Goal: Navigation & Orientation: Find specific page/section

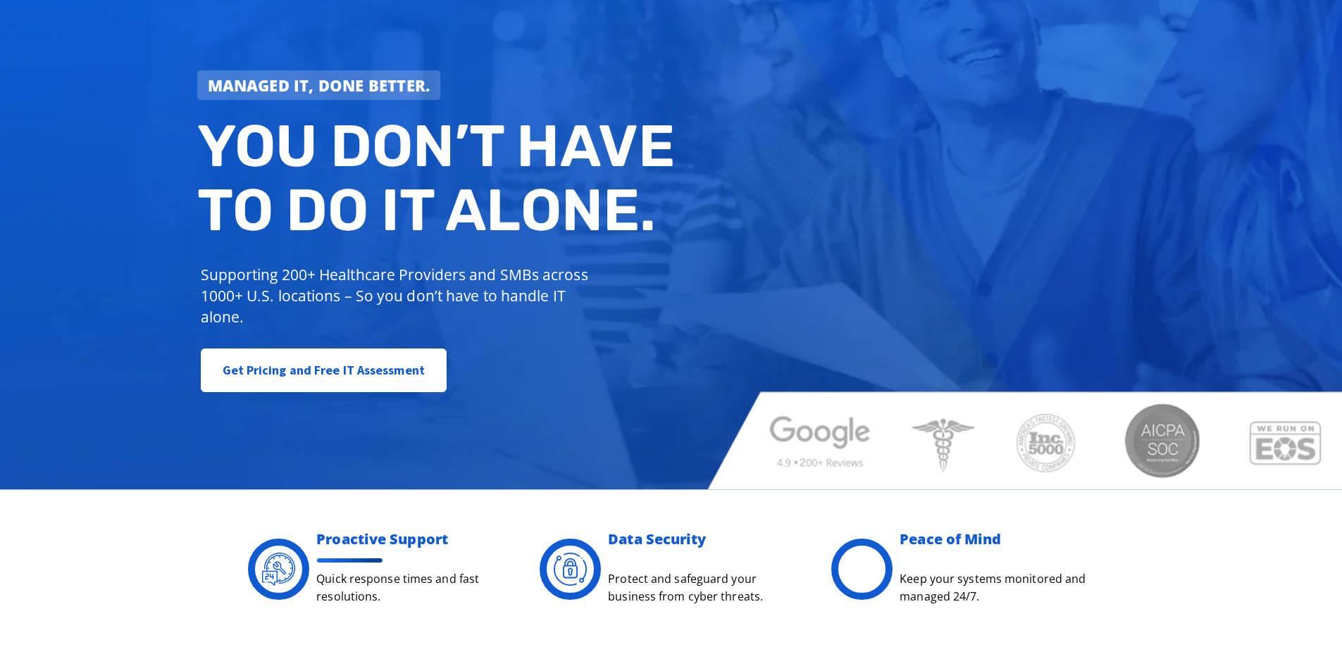
scroll to position [211, 0]
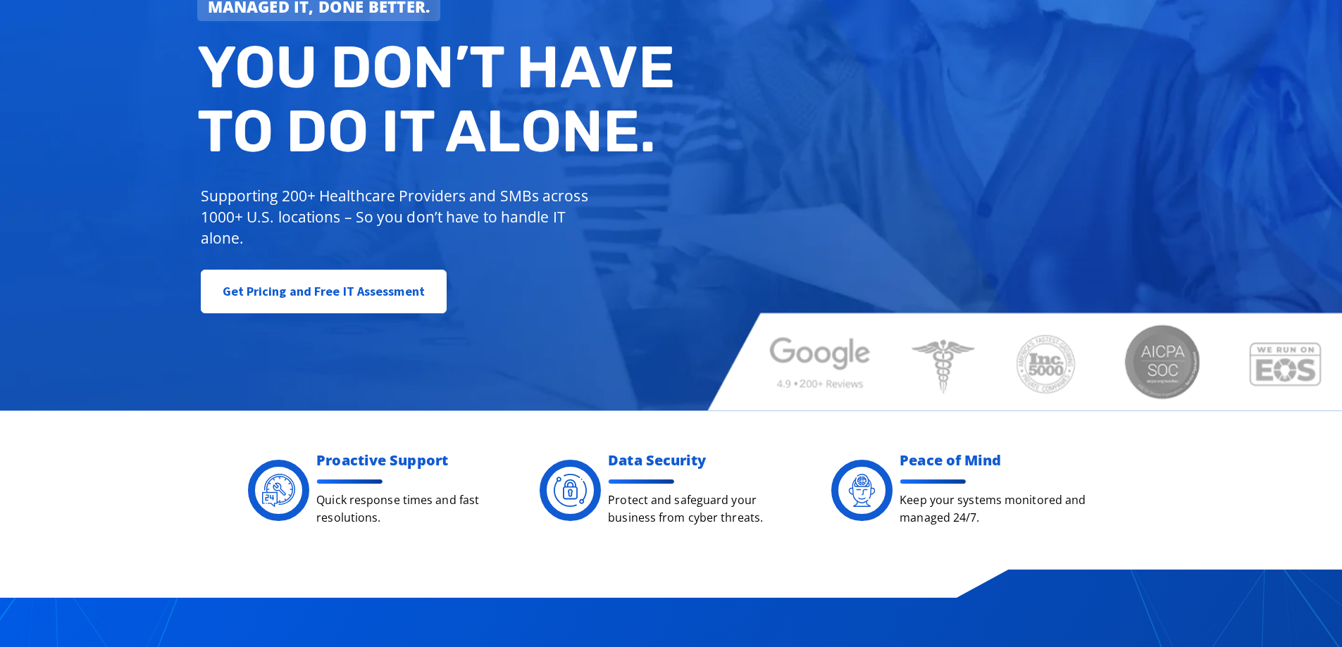
drag, startPoint x: 1034, startPoint y: 384, endPoint x: 806, endPoint y: 380, distance: 227.6
click at [810, 380] on div "Managed IT, done better. You don’t have to do IT alone. Supporting 200+ Healthc…" at bounding box center [671, 112] width 1342 height 595
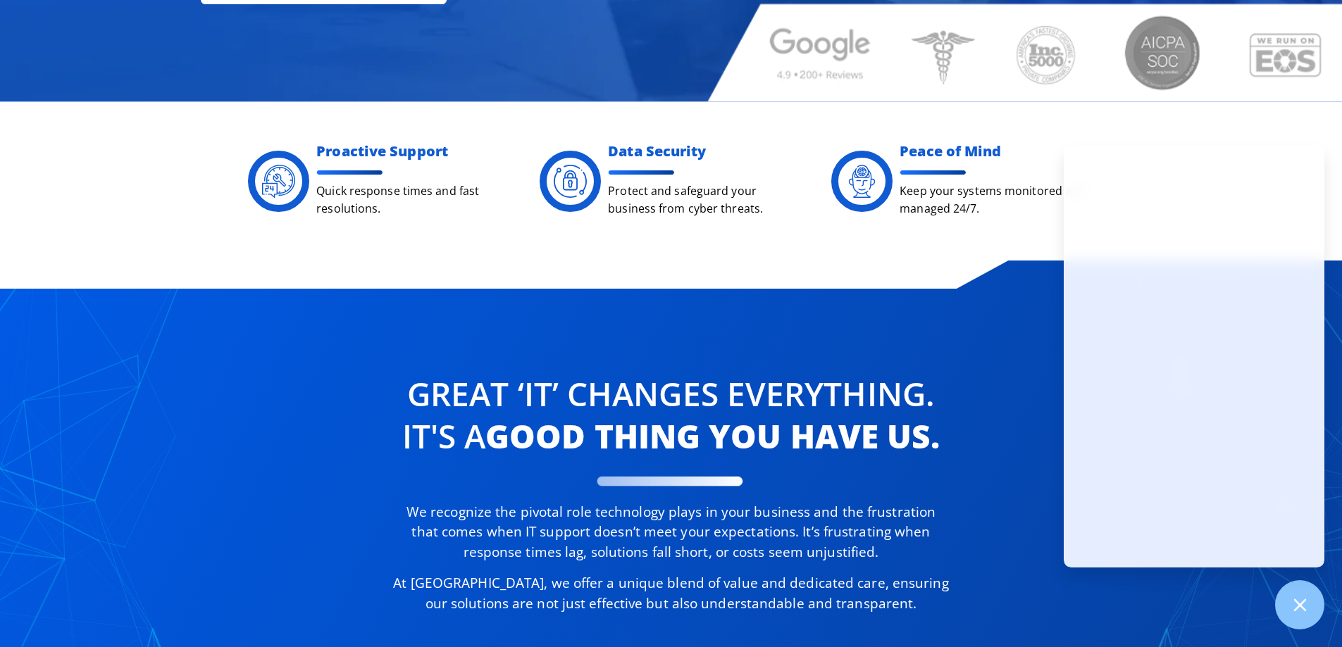
scroll to position [564, 0]
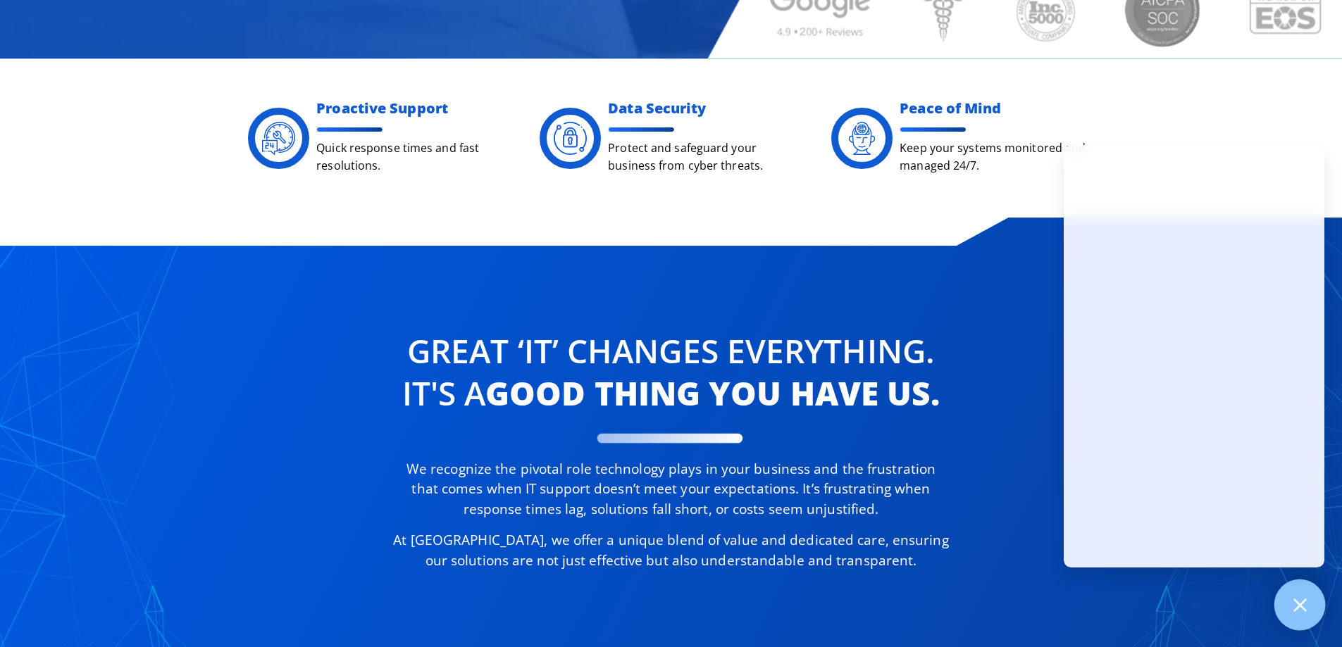
click at [1296, 606] on icon at bounding box center [1300, 605] width 18 height 18
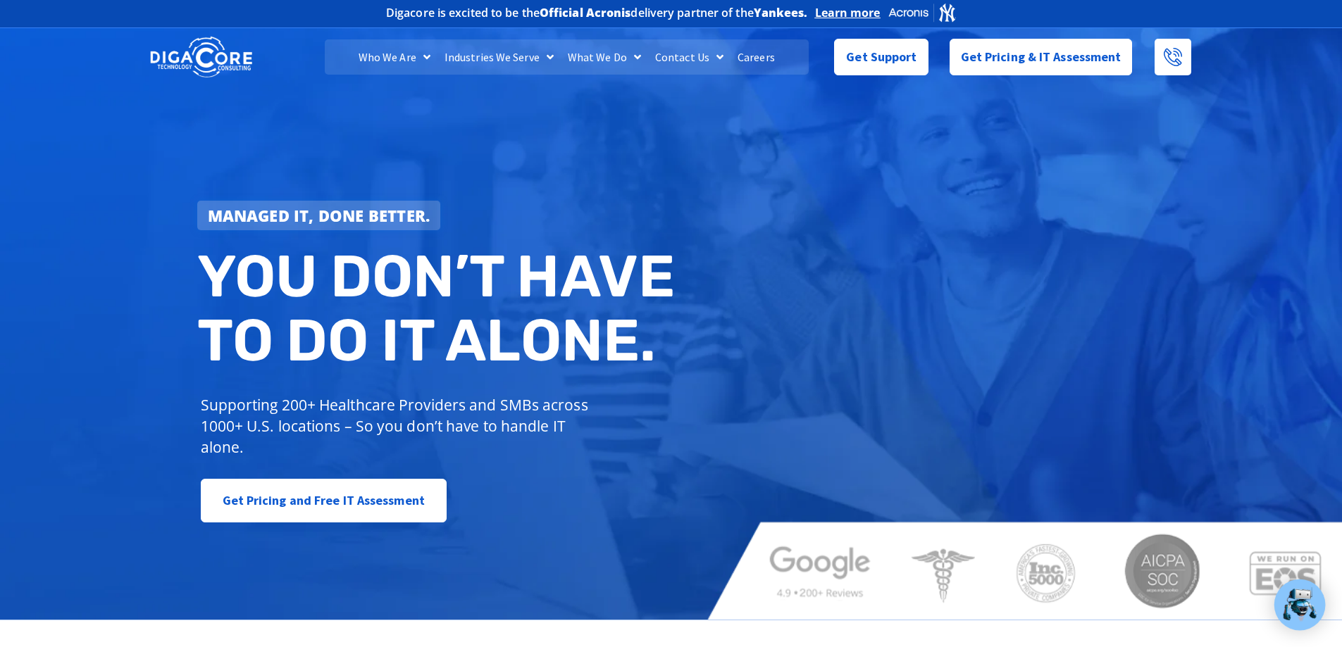
scroll to position [0, 0]
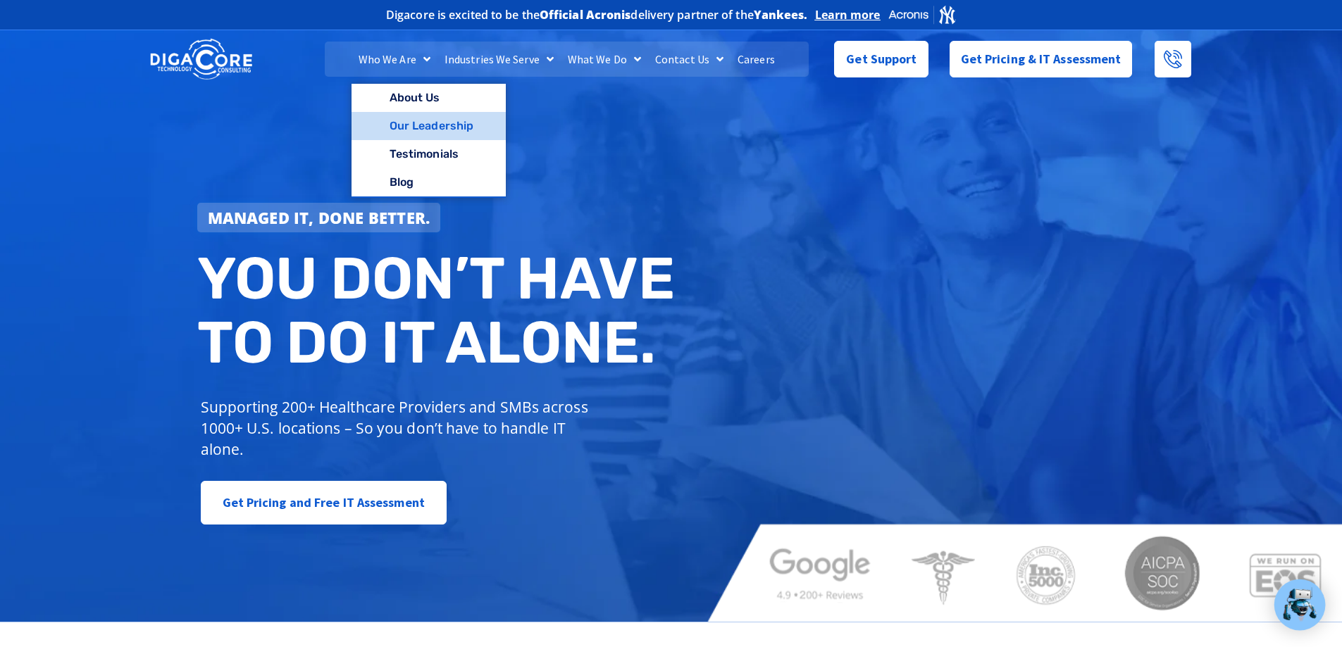
click at [409, 136] on link "Our Leadership" at bounding box center [429, 126] width 154 height 28
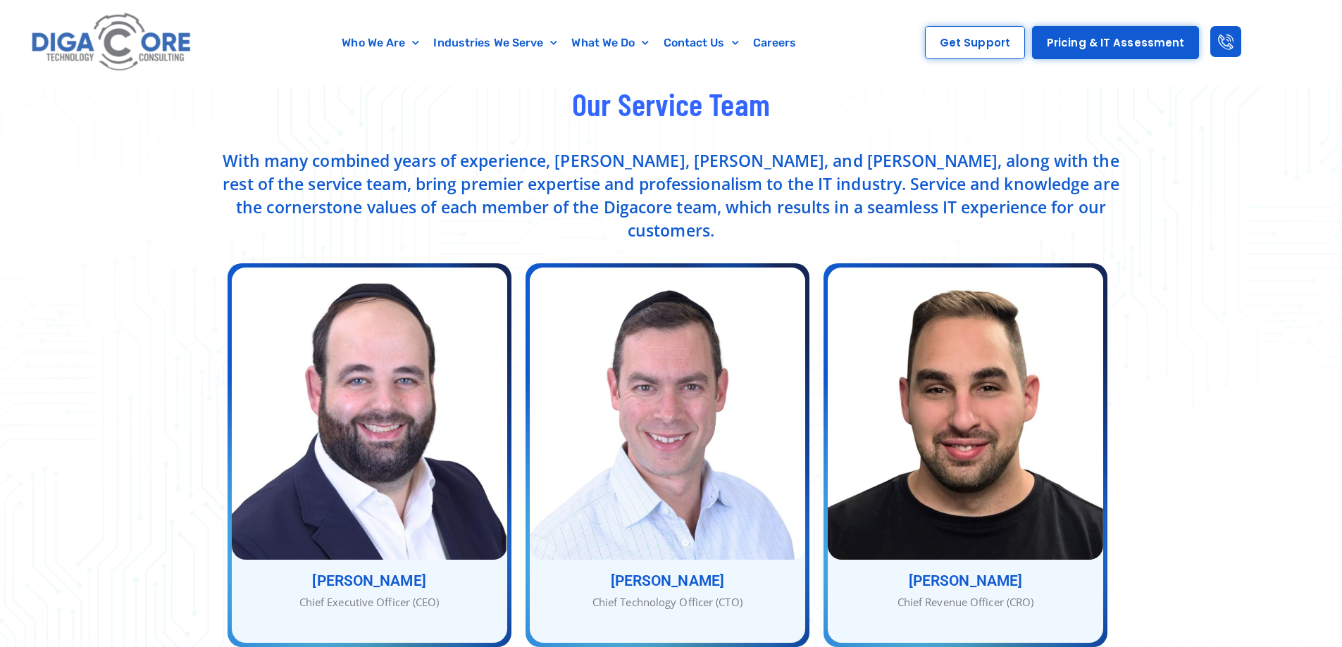
scroll to position [493, 0]
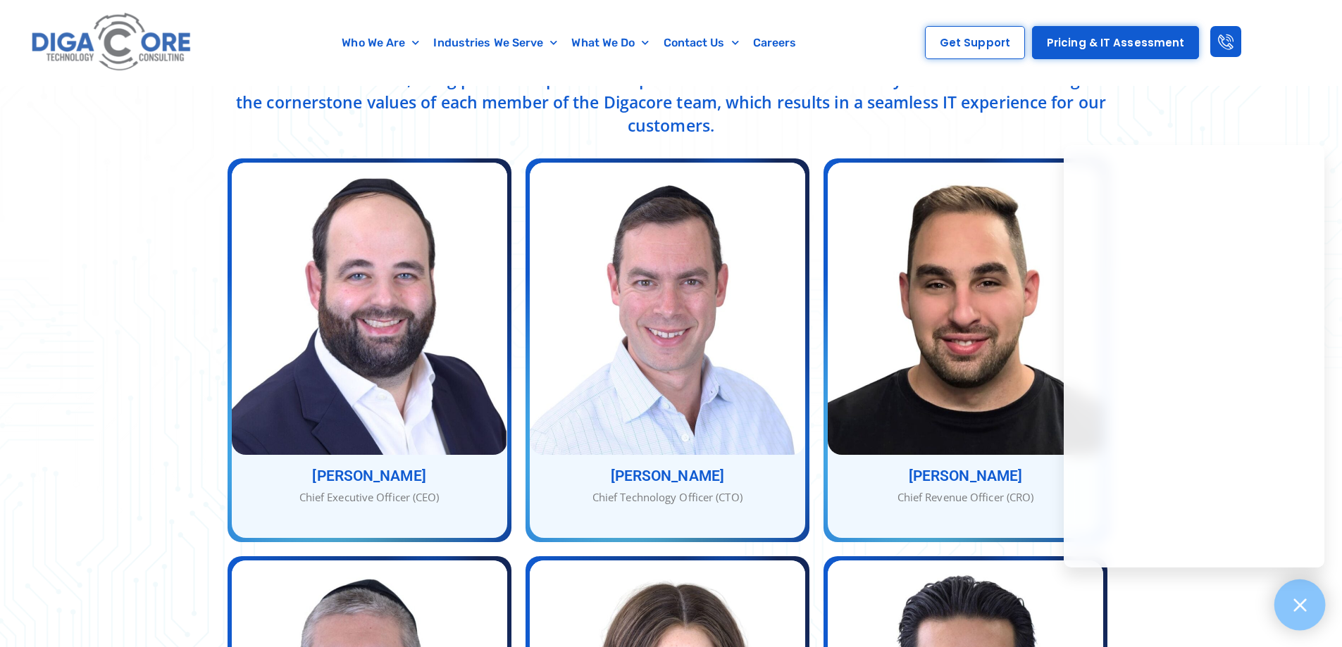
click at [1299, 595] on div at bounding box center [1300, 605] width 51 height 51
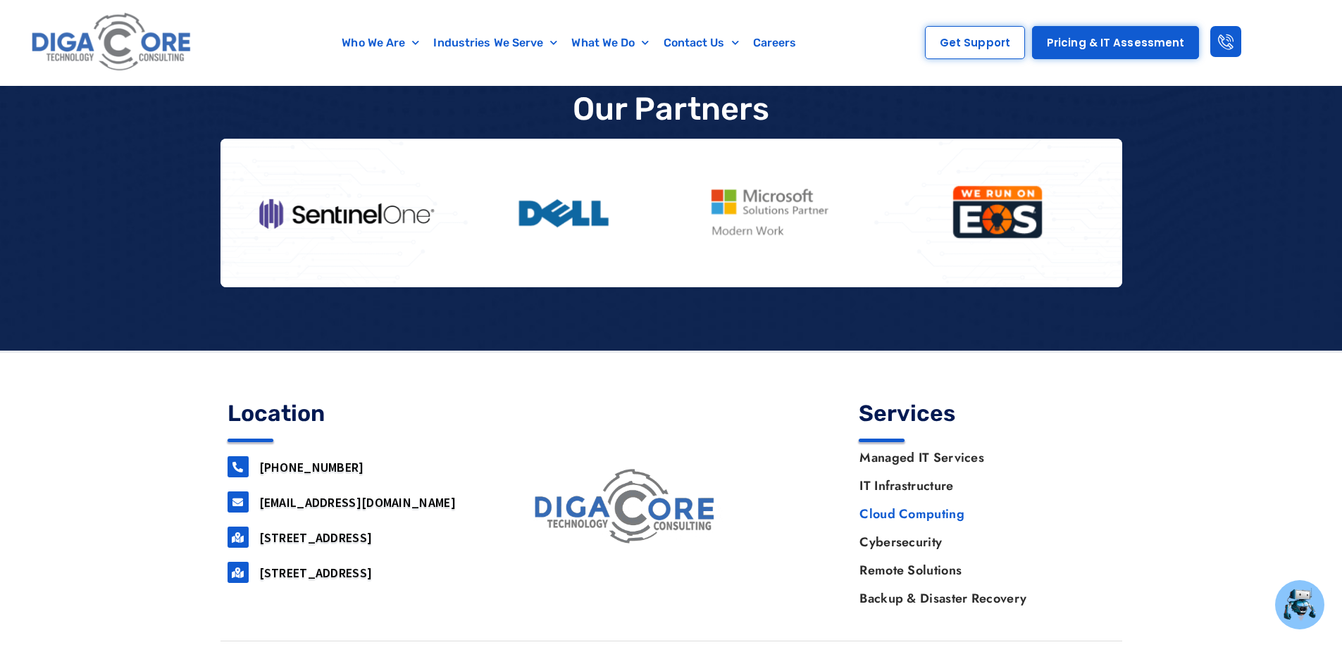
scroll to position [2441, 0]
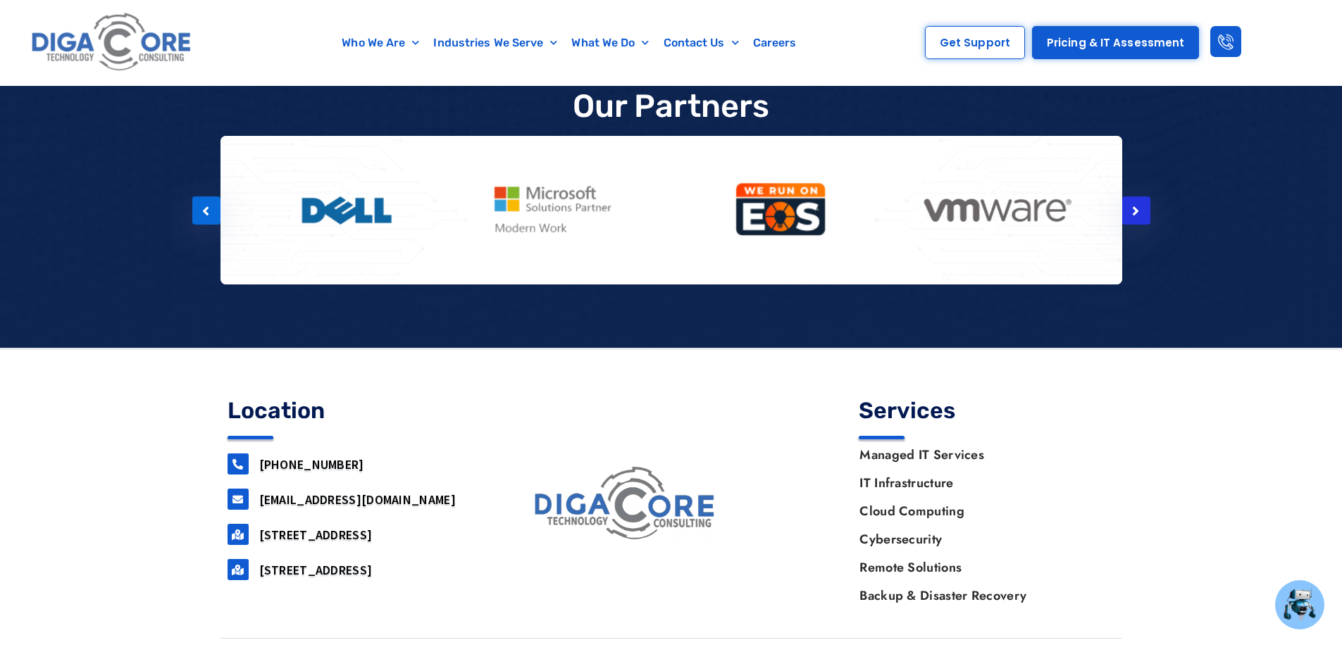
click at [1136, 204] on icon at bounding box center [1135, 211] width 7 height 14
click at [1141, 197] on div at bounding box center [1136, 211] width 28 height 28
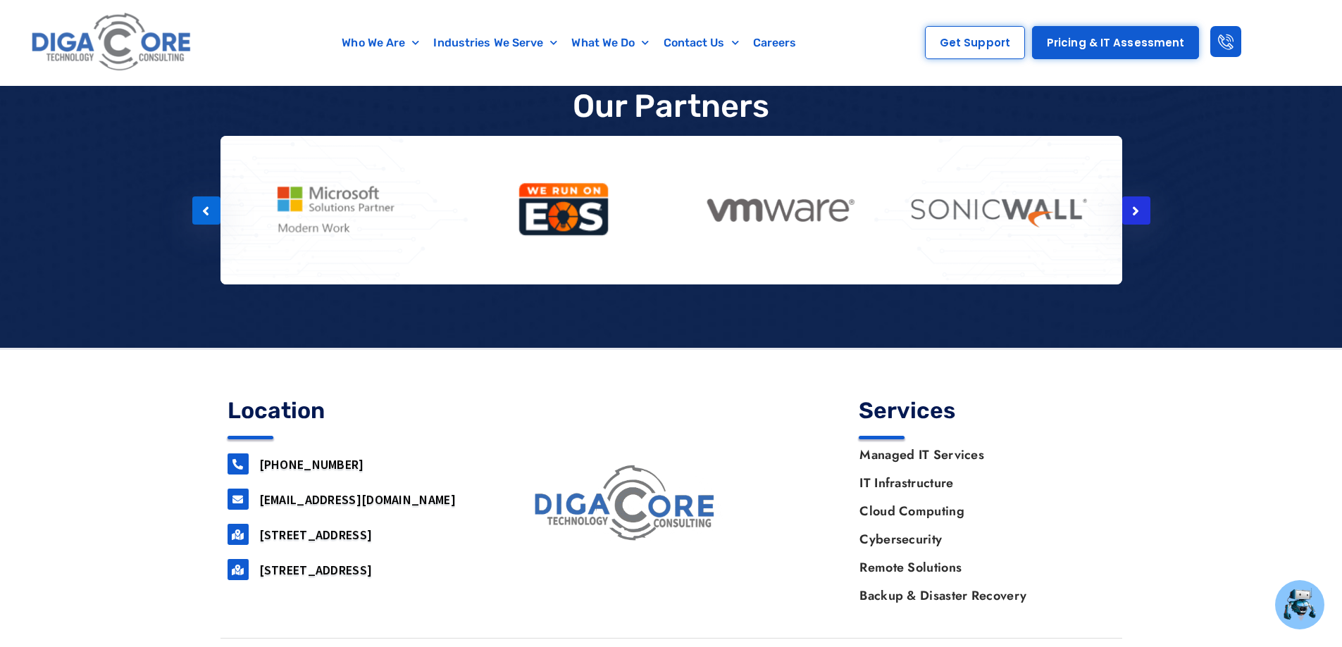
click at [1141, 197] on div at bounding box center [1136, 211] width 28 height 28
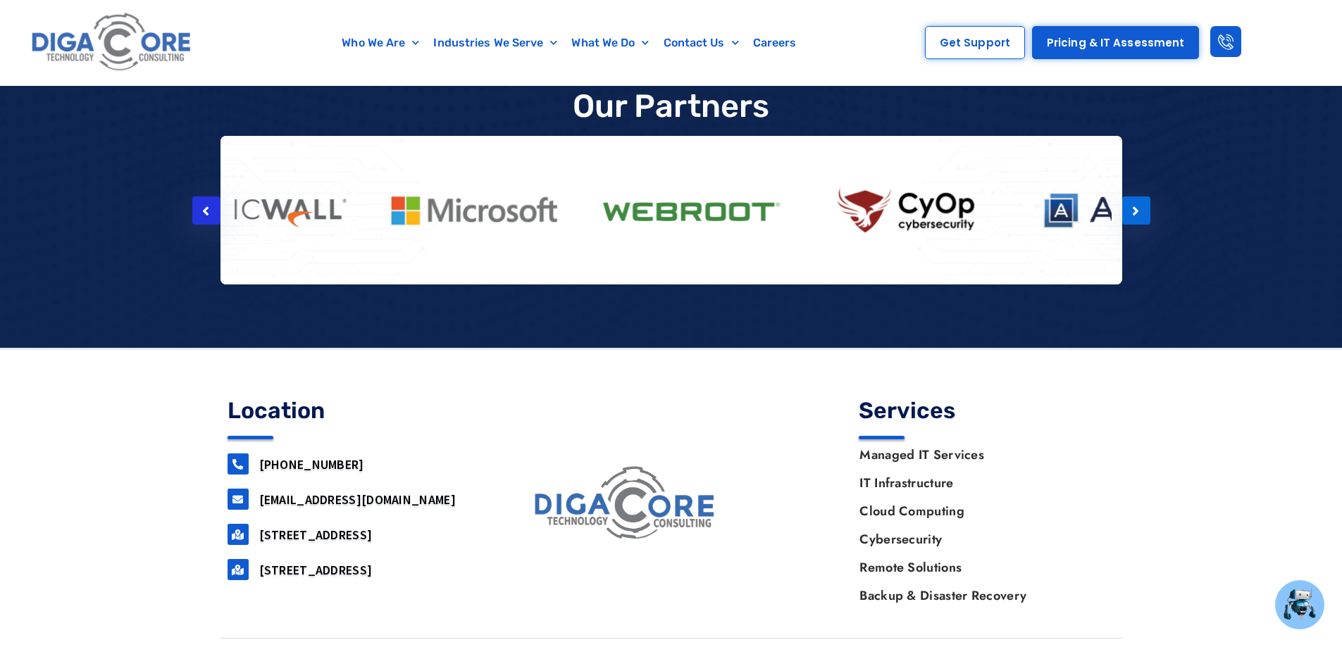
drag, startPoint x: 989, startPoint y: 193, endPoint x: 209, endPoint y: 180, distance: 780.7
click at [249, 180] on div at bounding box center [671, 211] width 845 height 128
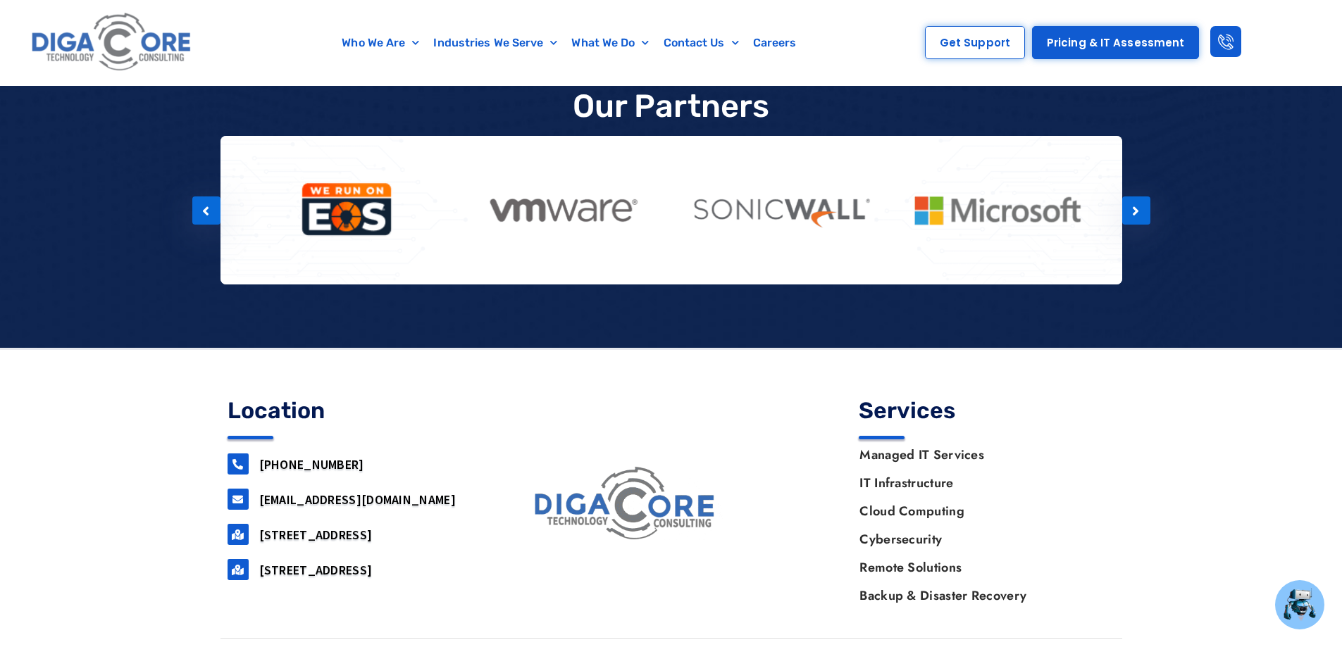
drag, startPoint x: 937, startPoint y: 207, endPoint x: 609, endPoint y: 209, distance: 328.3
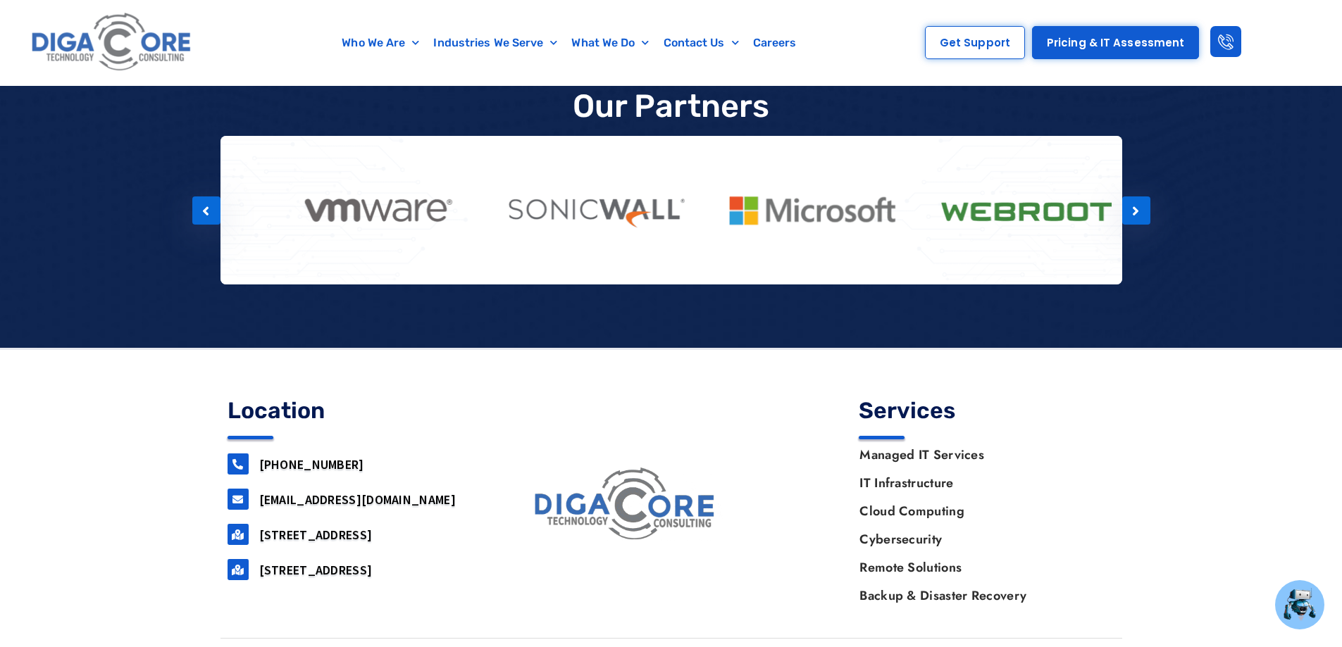
drag, startPoint x: 810, startPoint y: 174, endPoint x: 455, endPoint y: 186, distance: 354.6
click at [501, 187] on img at bounding box center [595, 210] width 189 height 46
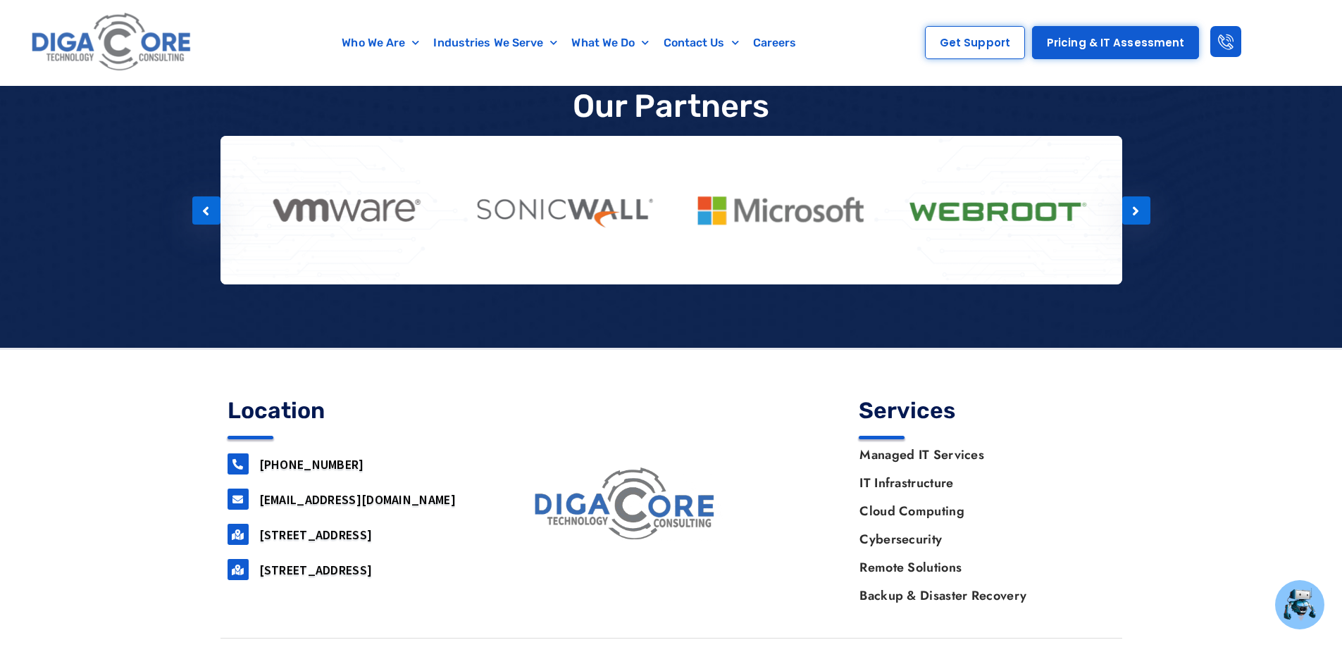
drag, startPoint x: 986, startPoint y: 201, endPoint x: 724, endPoint y: 202, distance: 262.1
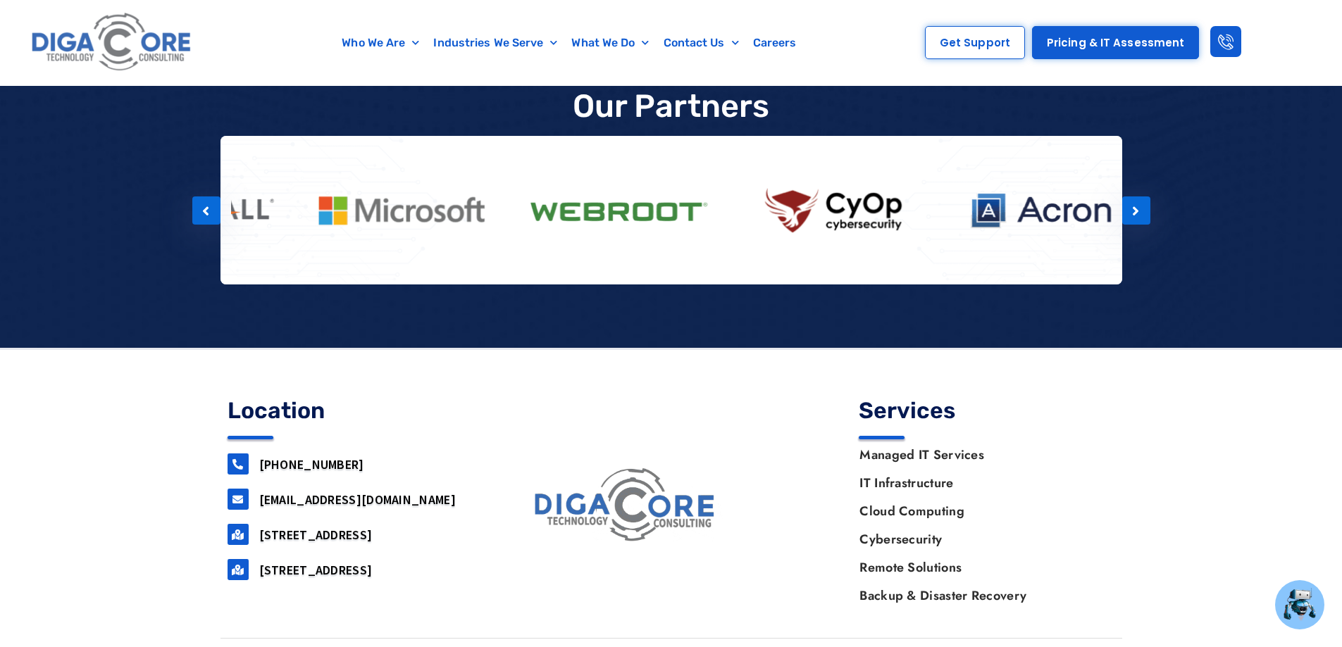
drag, startPoint x: 929, startPoint y: 178, endPoint x: 540, endPoint y: 178, distance: 388.9
click at [540, 187] on img at bounding box center [618, 210] width 189 height 46
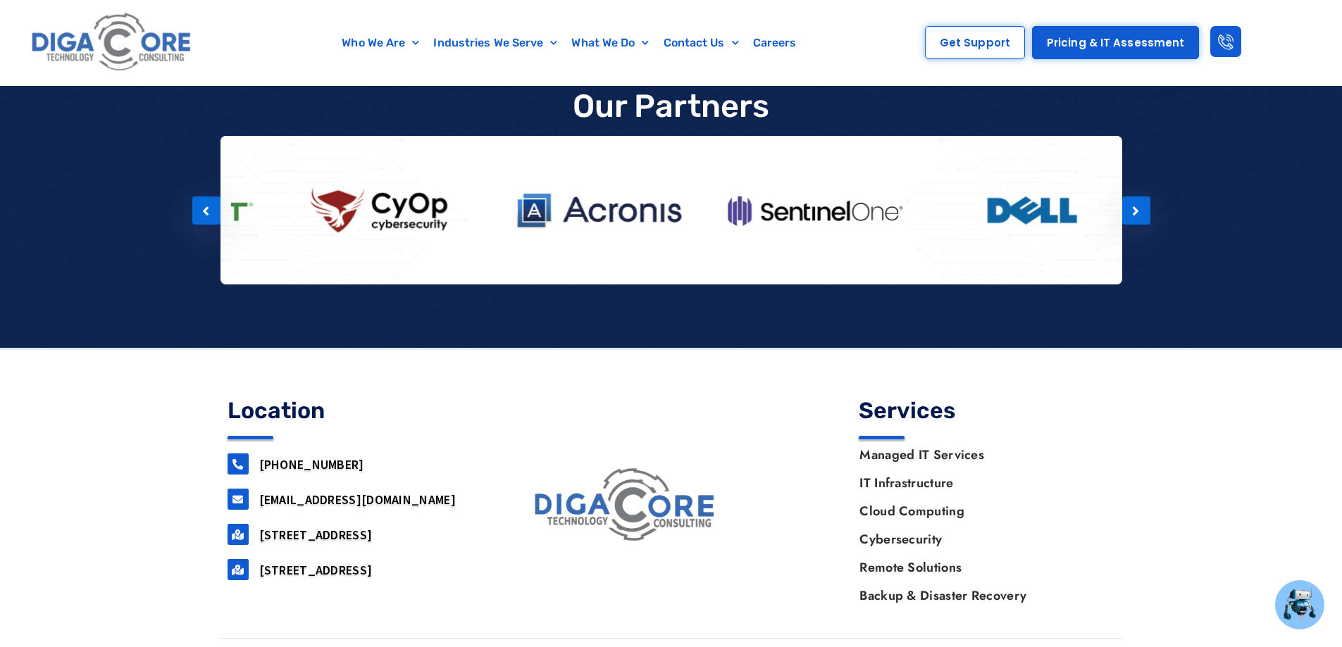
drag, startPoint x: 1065, startPoint y: 196, endPoint x: 436, endPoint y: 159, distance: 629.5
click at [436, 175] on img at bounding box center [381, 210] width 189 height 70
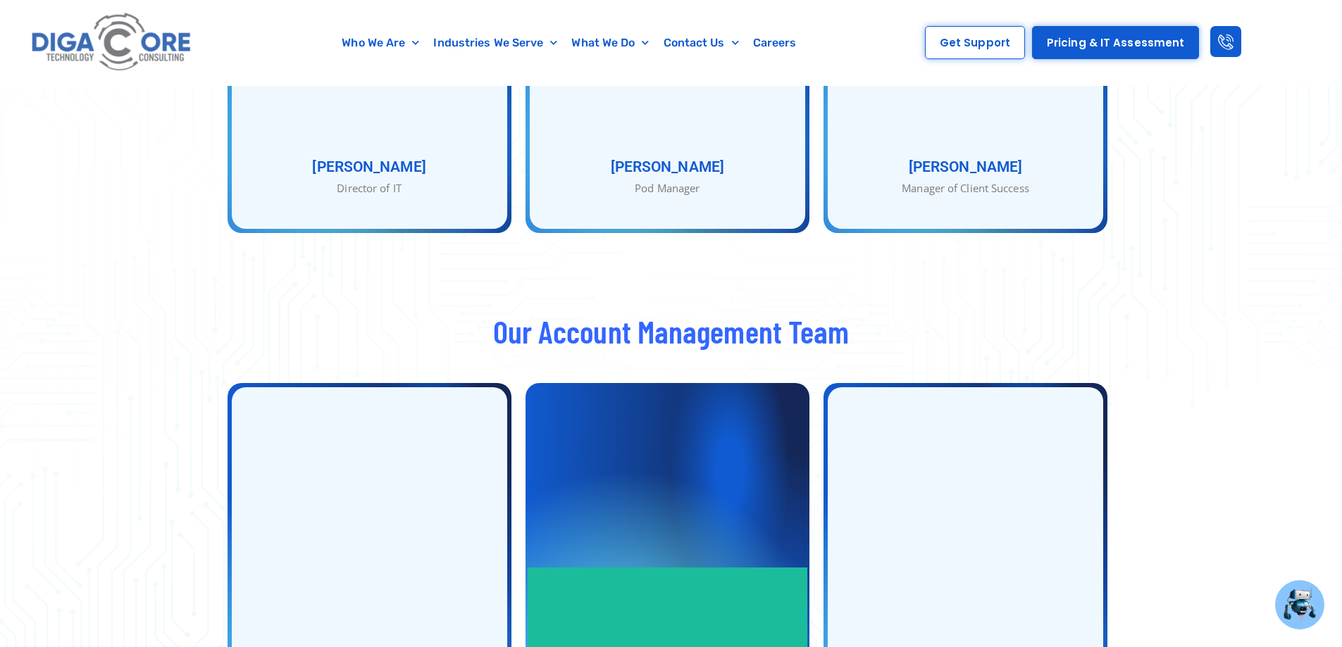
scroll to position [1384, 0]
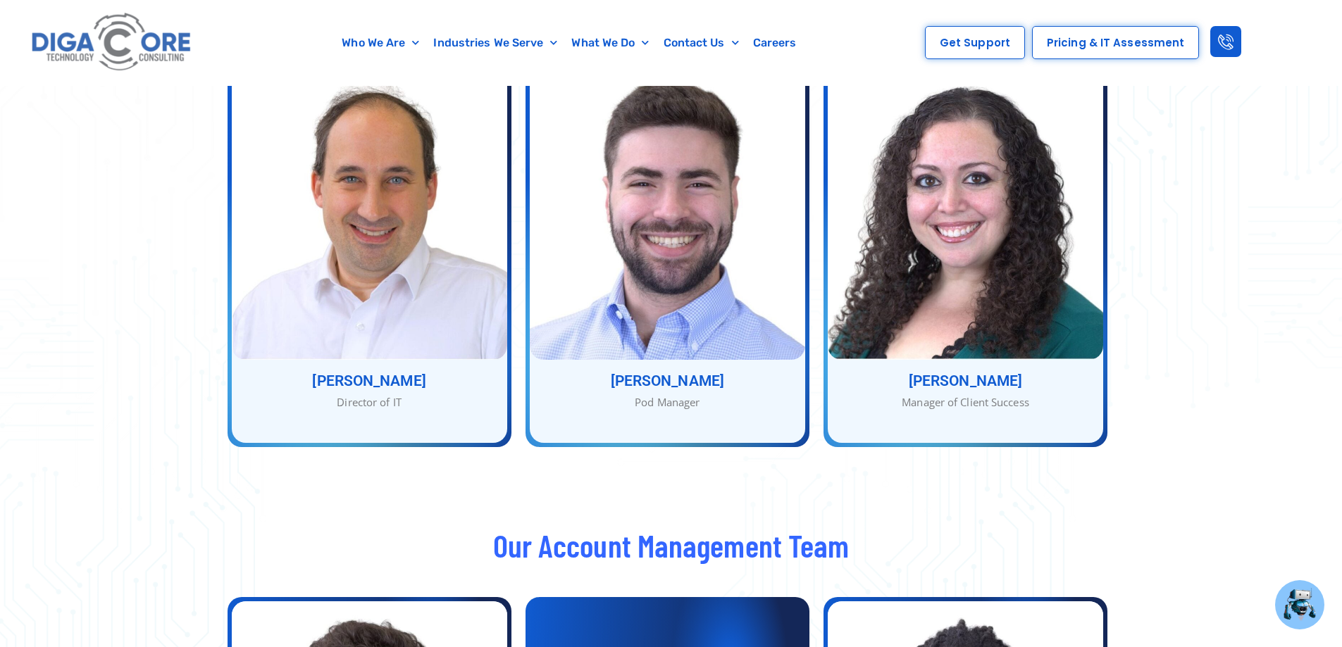
click at [1091, 39] on span "Pricing & IT Assessment" at bounding box center [1115, 42] width 137 height 11
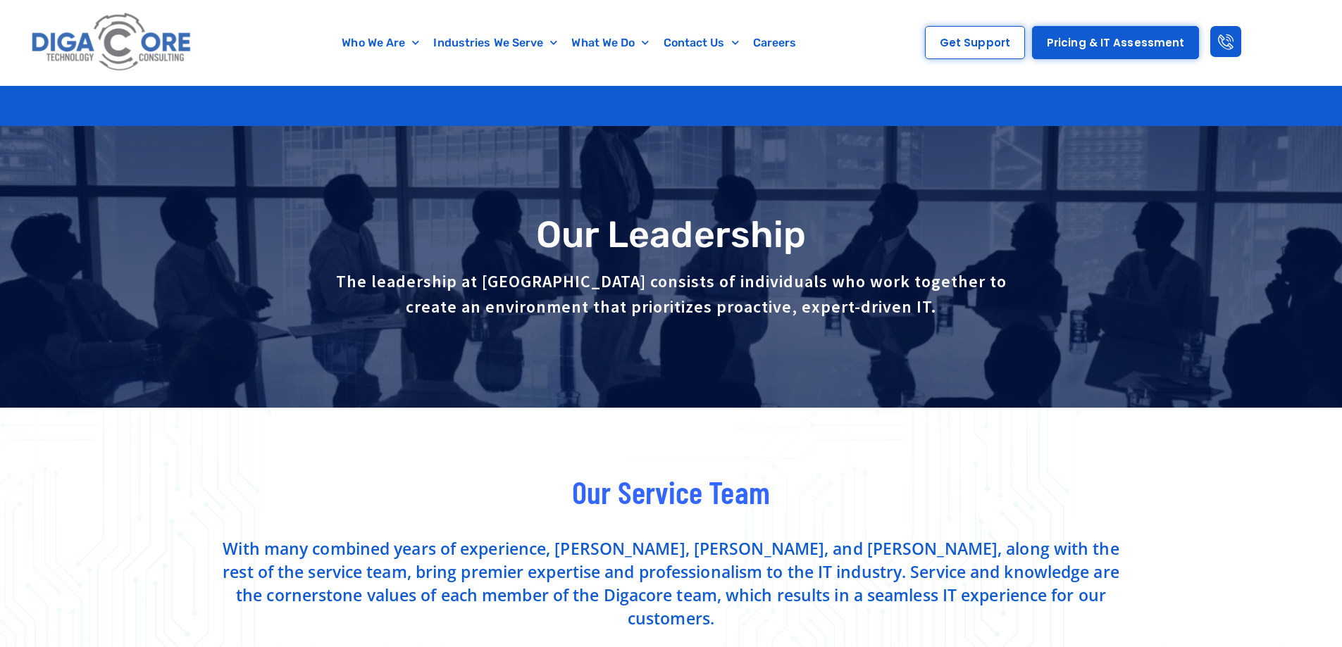
scroll to position [1384, 0]
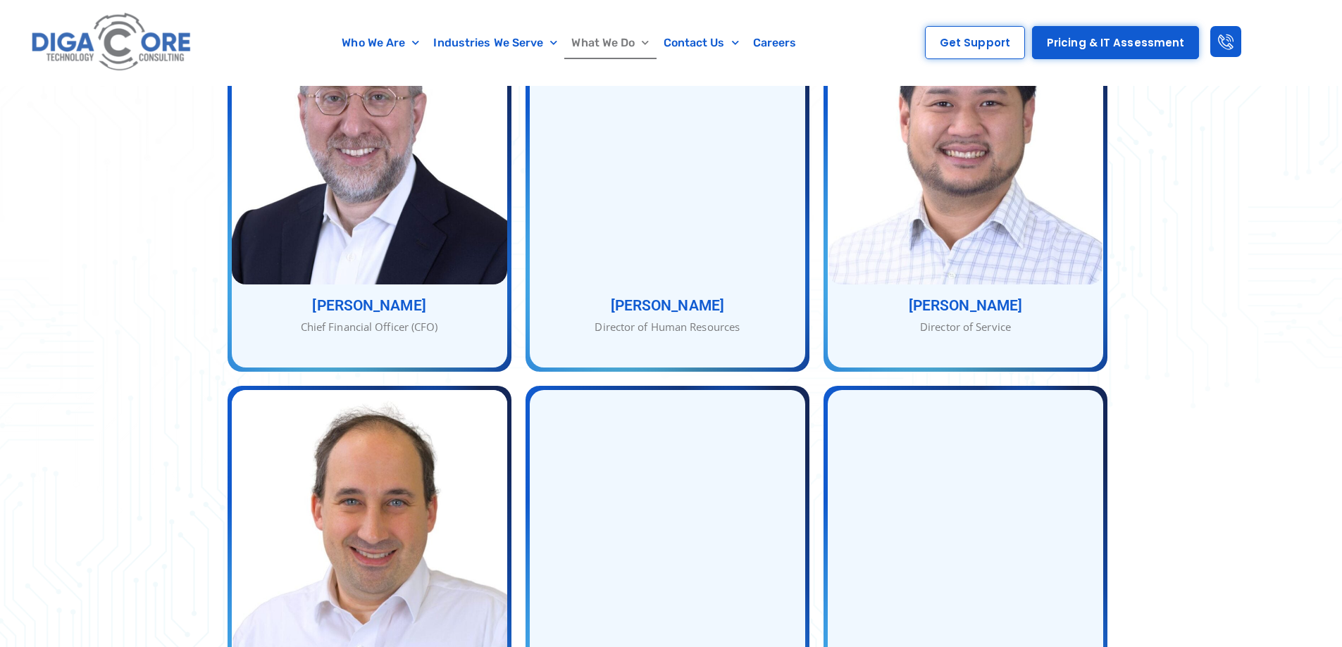
scroll to position [1032, 0]
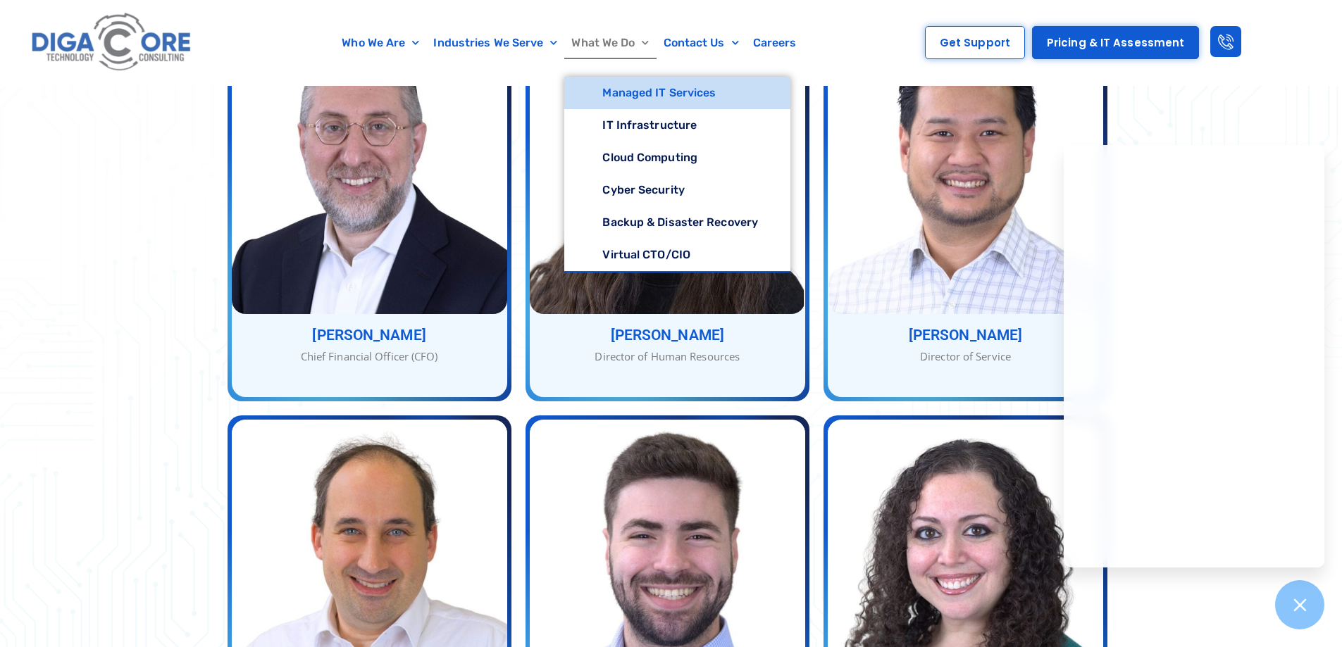
click at [634, 96] on link "Managed IT Services" at bounding box center [677, 93] width 226 height 32
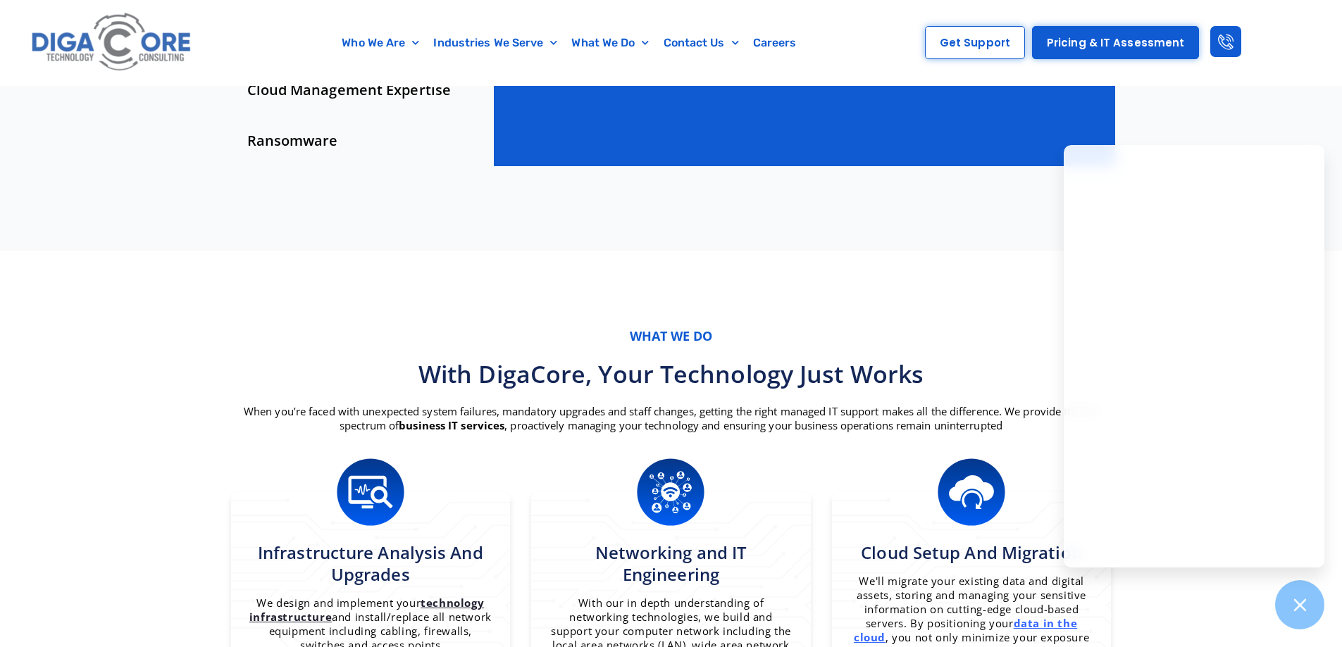
scroll to position [634, 0]
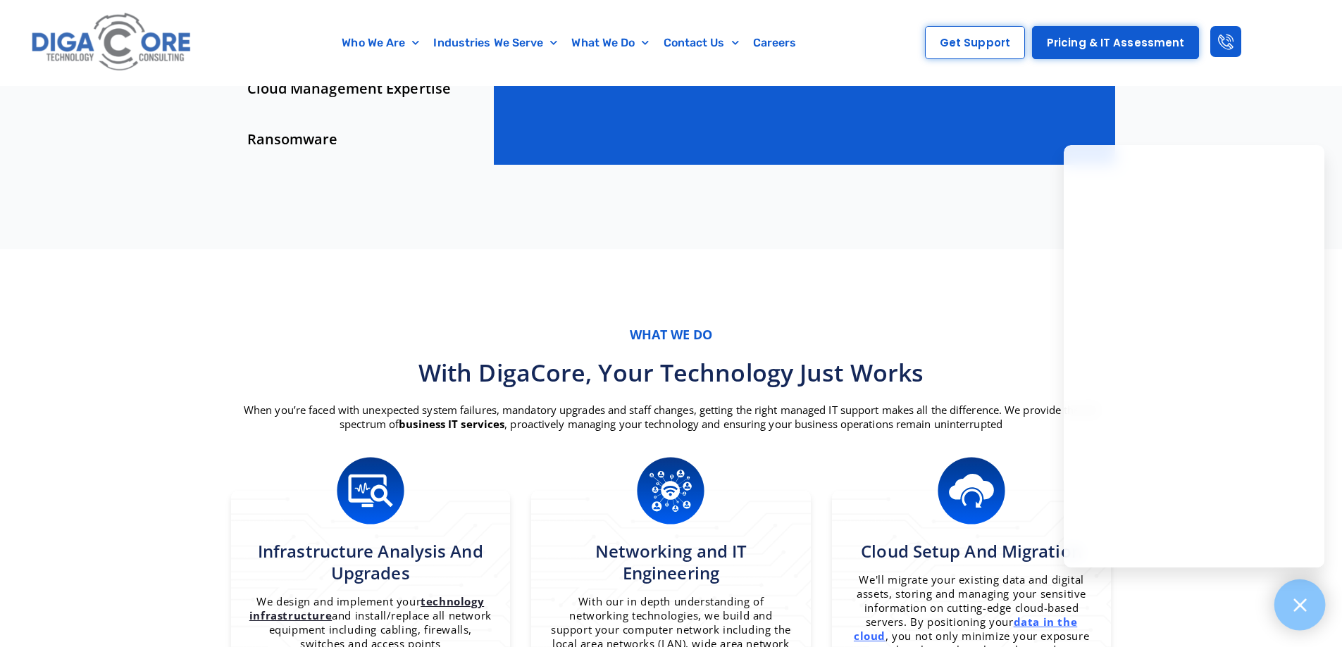
click at [1303, 615] on div at bounding box center [1300, 605] width 51 height 51
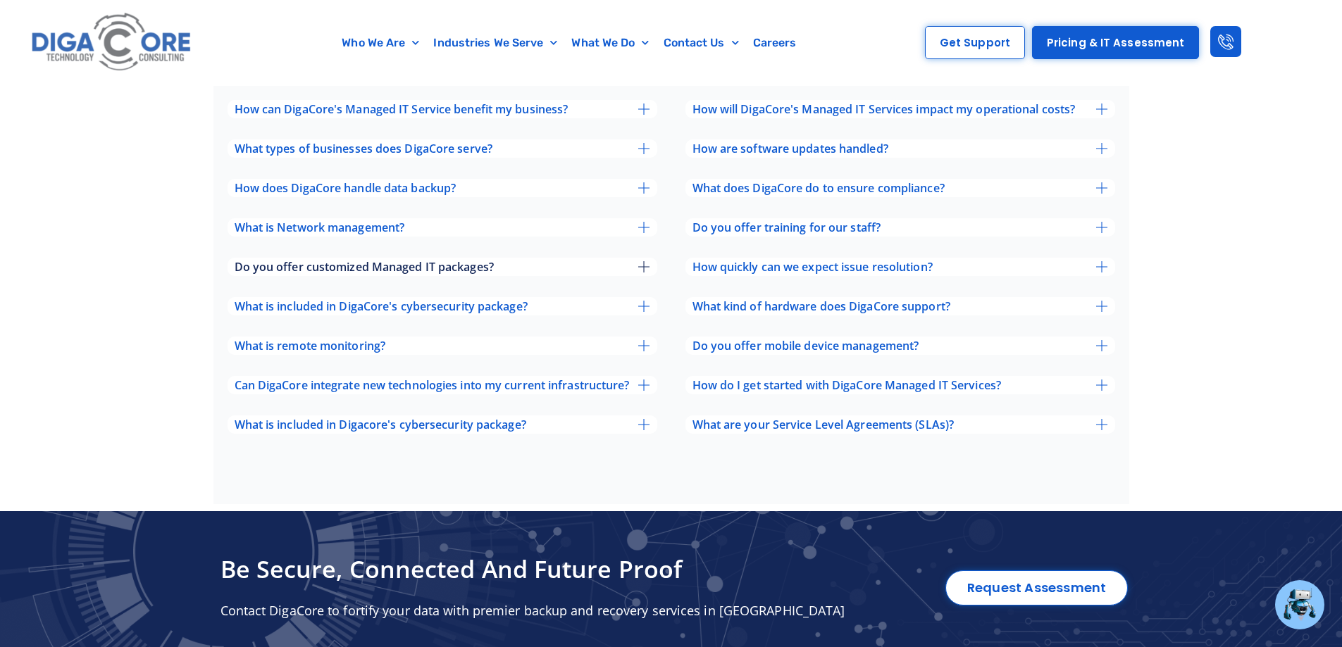
scroll to position [4616, 0]
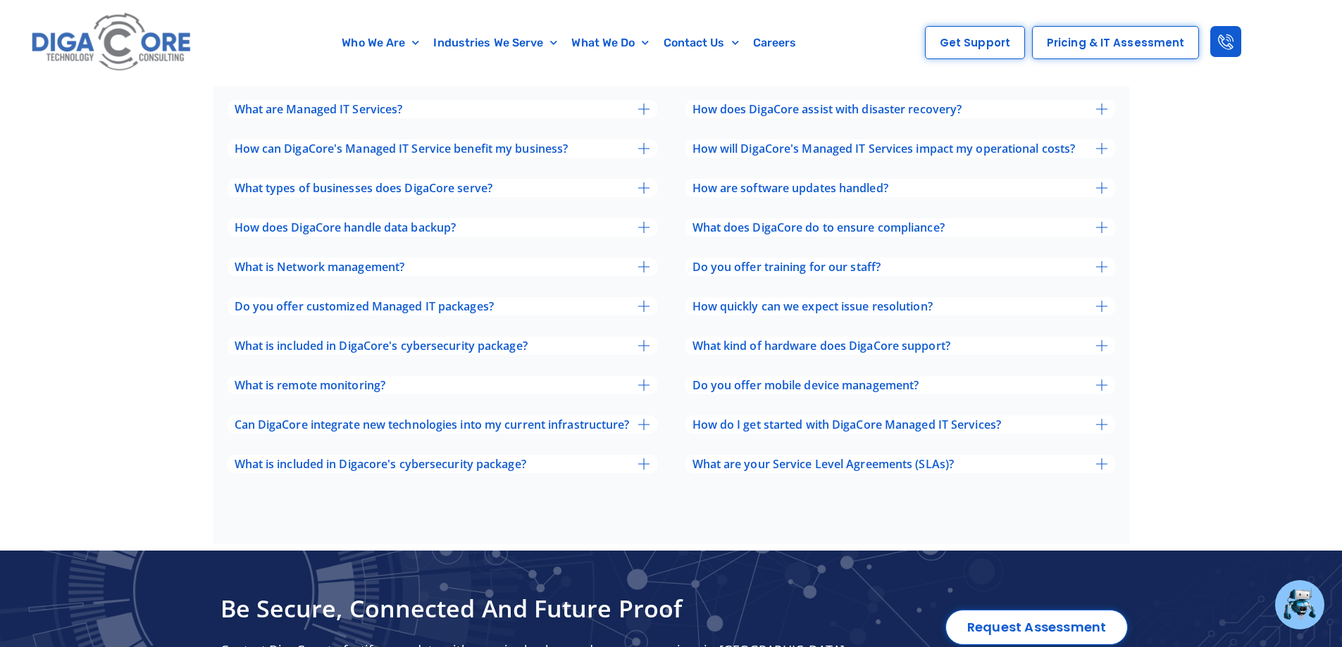
click at [1089, 42] on span "Pricing & IT Assessment" at bounding box center [1115, 42] width 137 height 11
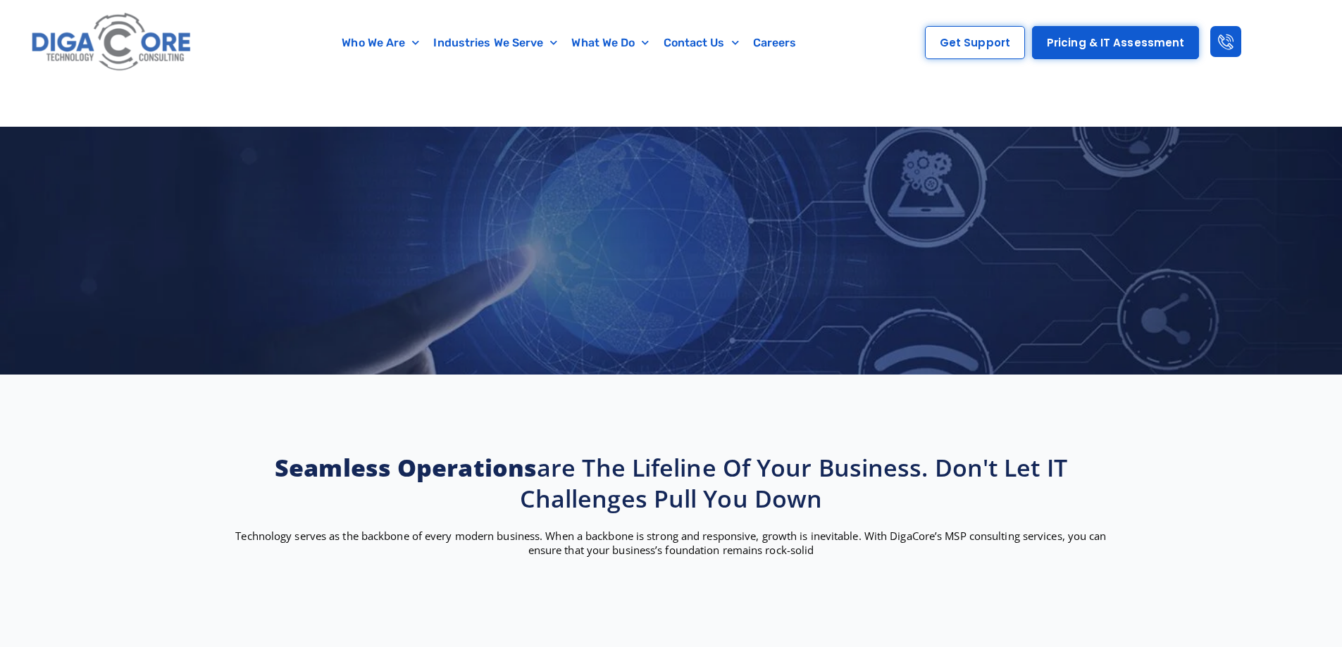
scroll to position [4617, 0]
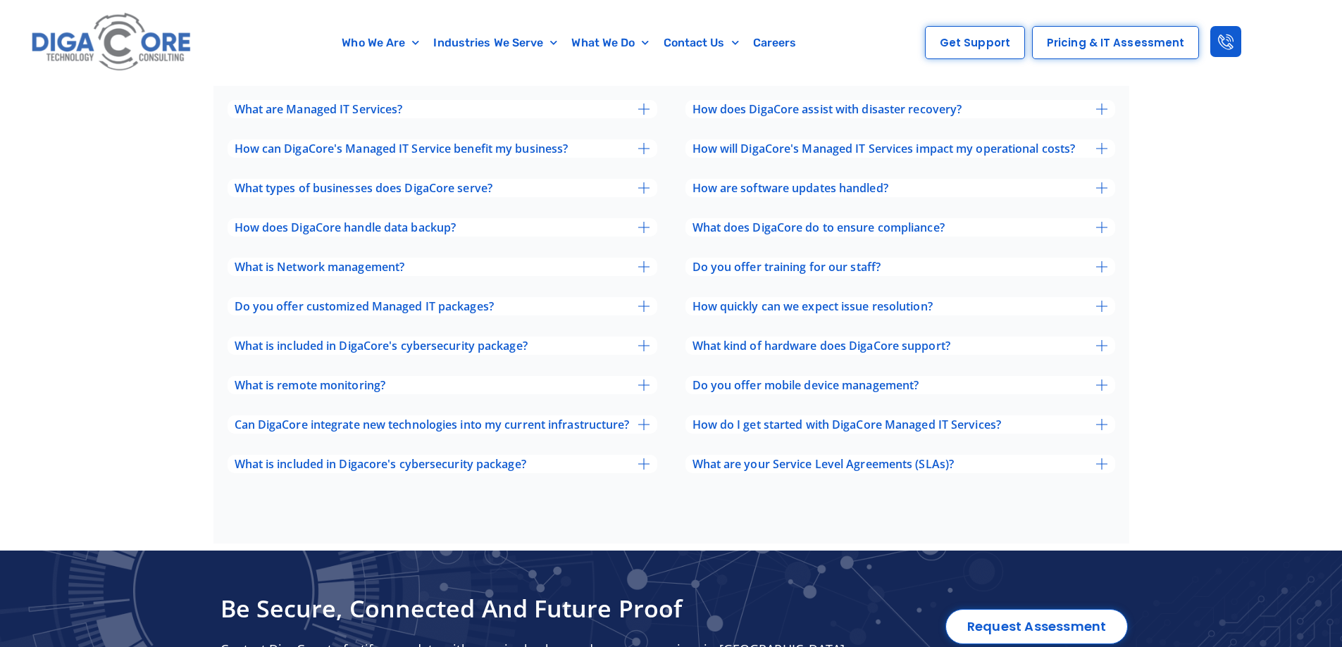
click at [1115, 40] on span "Pricing & IT Assessment" at bounding box center [1115, 42] width 137 height 11
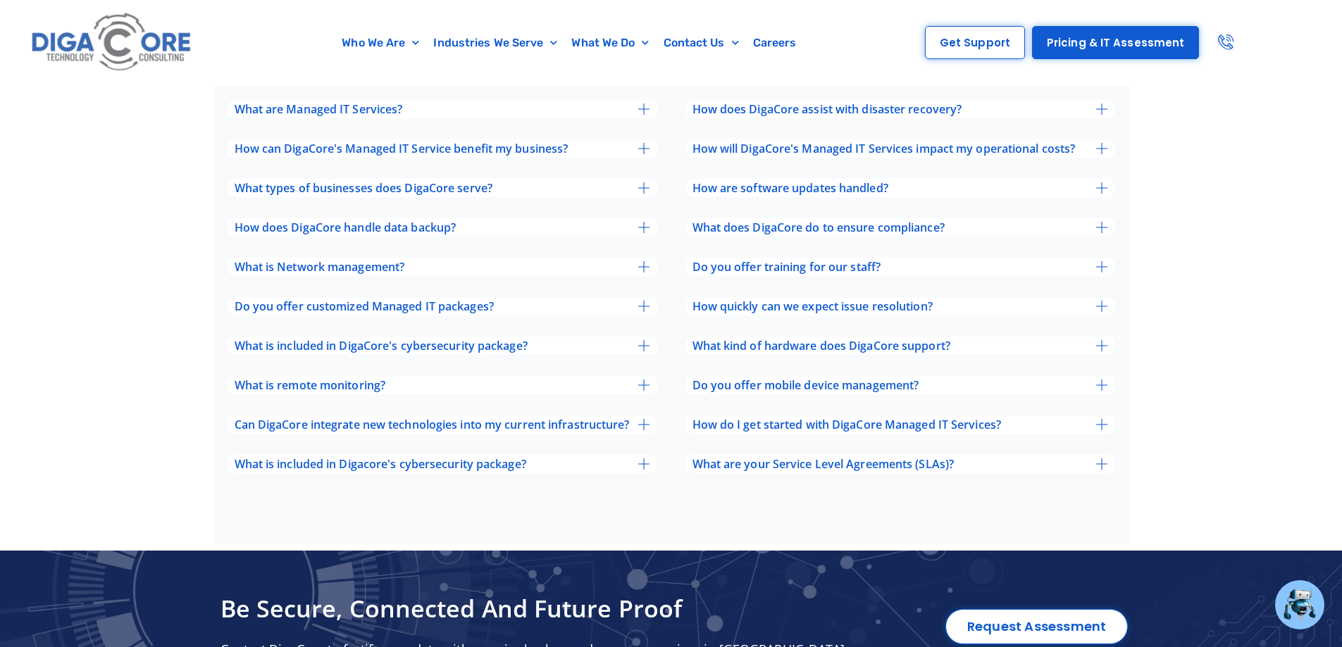
click at [1218, 49] on icon at bounding box center [1225, 41] width 15 height 15
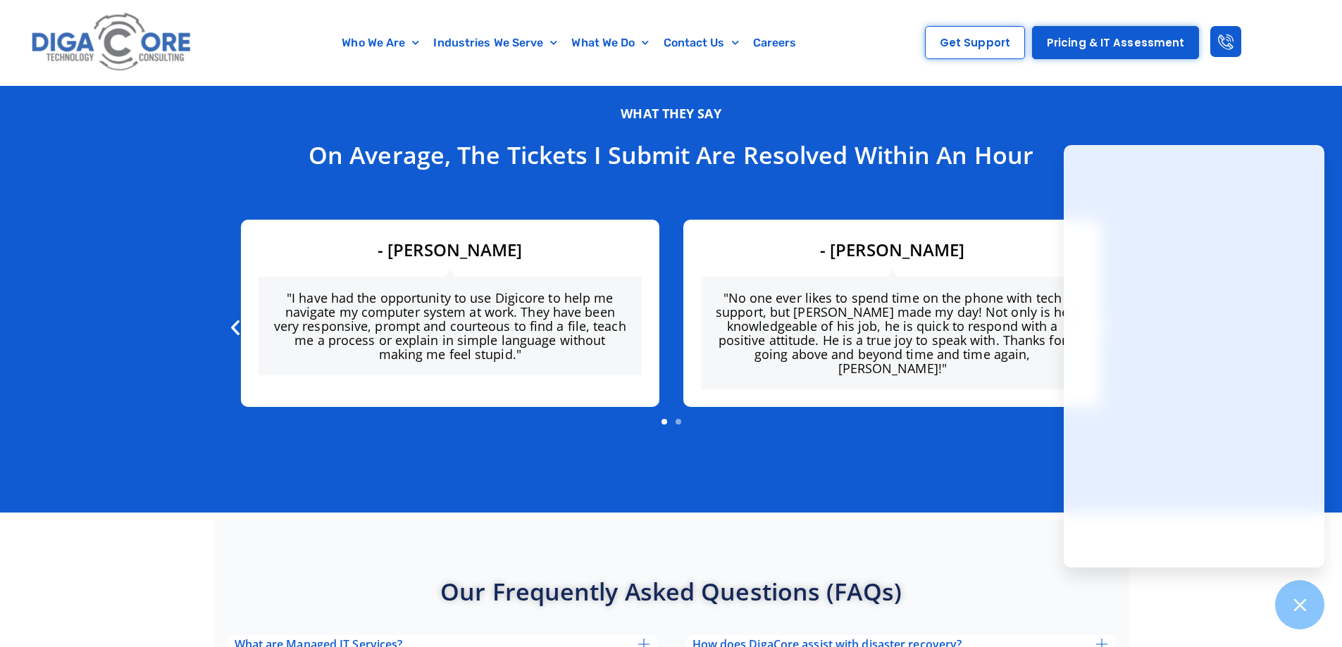
scroll to position [4053, 0]
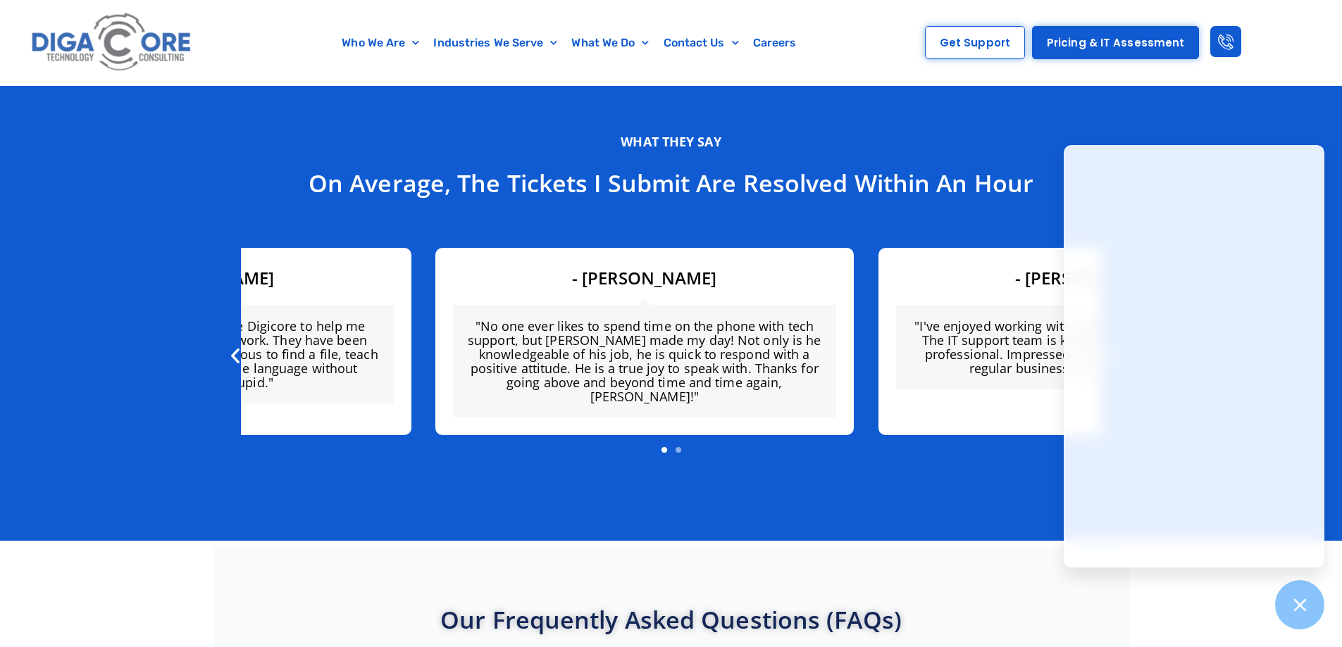
click at [453, 305] on div ""No one ever likes to spend time on the phone with tech support, but Quentin Mo…" at bounding box center [644, 361] width 383 height 113
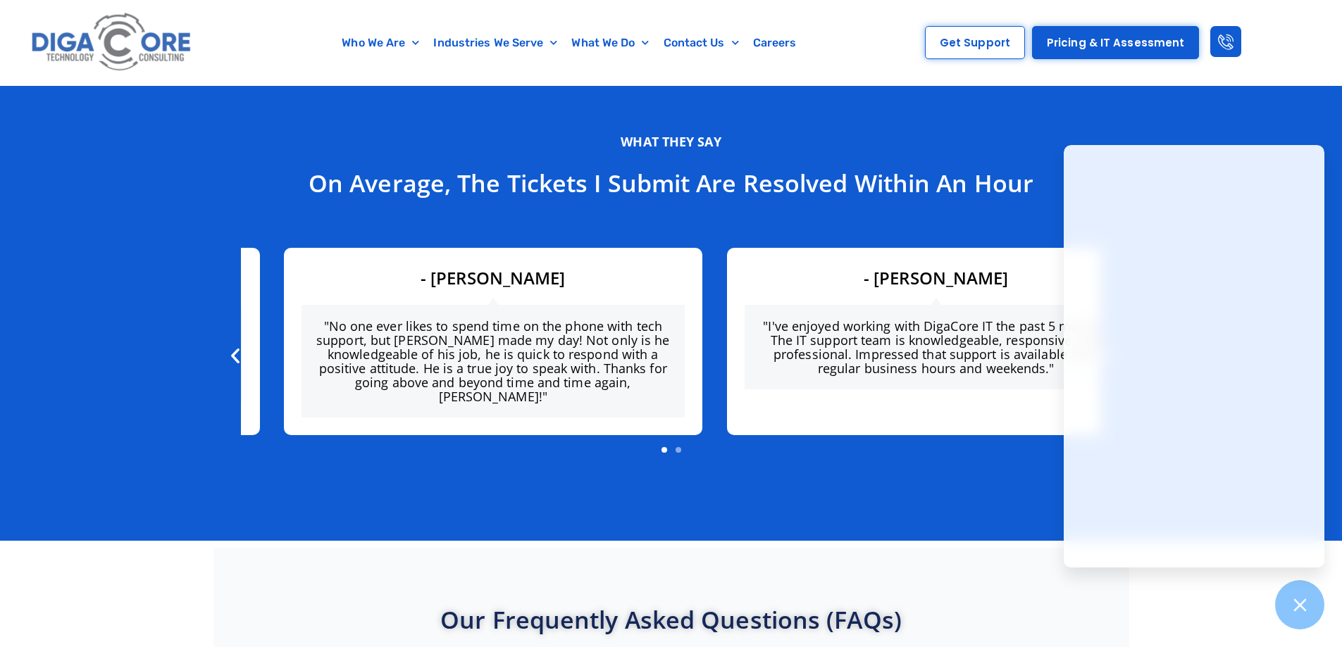
click at [84, 279] on section "What they say On average, the tickets I submit are resolved within an hour "I h…" at bounding box center [671, 298] width 1342 height 485
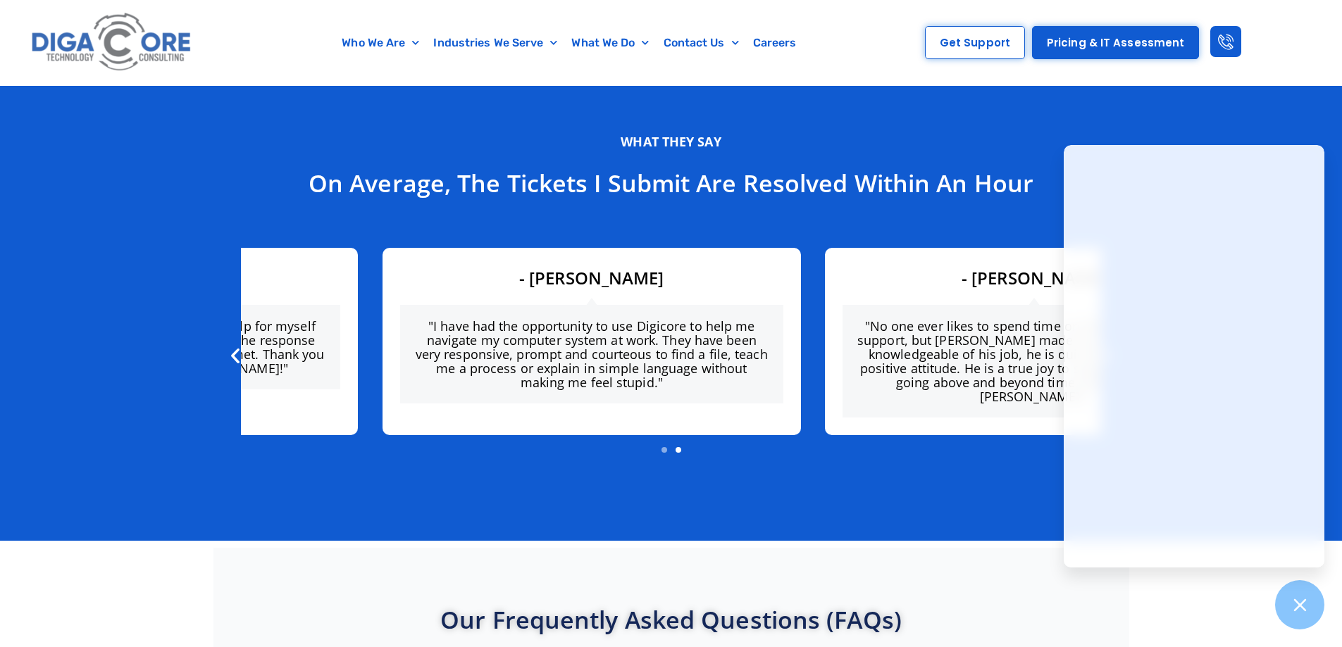
click at [151, 273] on section "What they say On average, the tickets I submit are resolved within an hour "I h…" at bounding box center [671, 298] width 1342 height 485
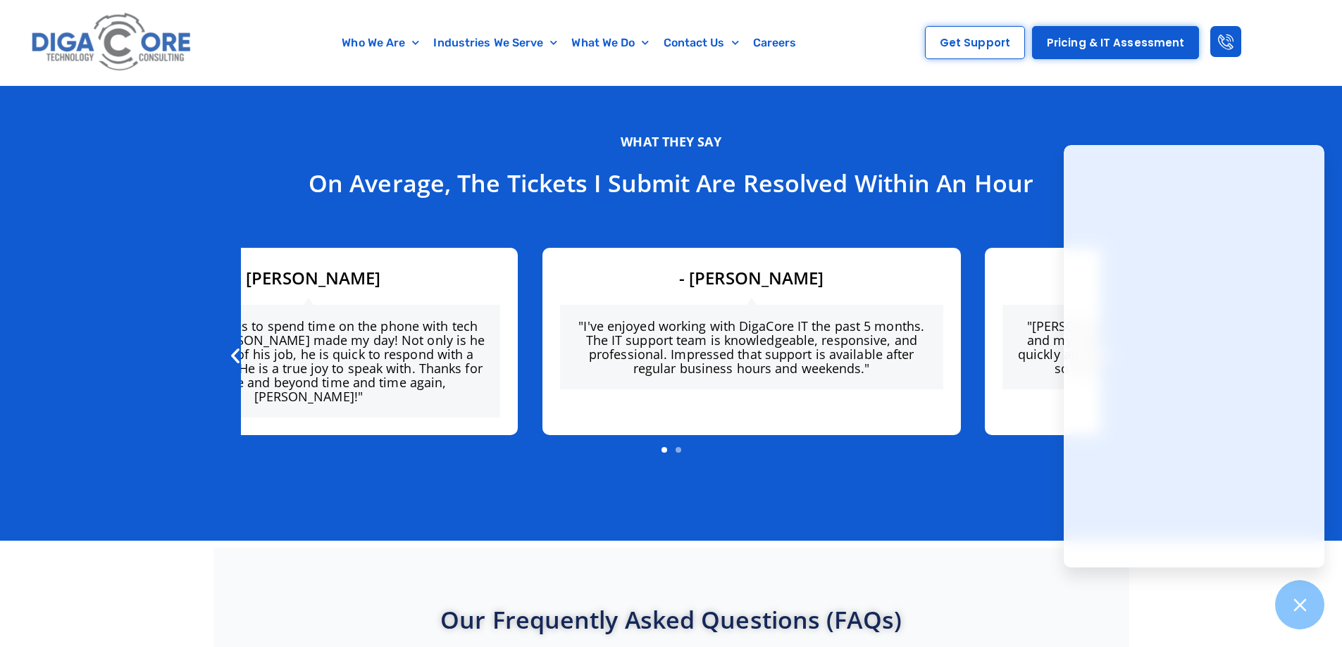
click at [342, 305] on div ""No one ever likes to spend time on the phone with tech support, but Quentin Mo…" at bounding box center [308, 361] width 383 height 113
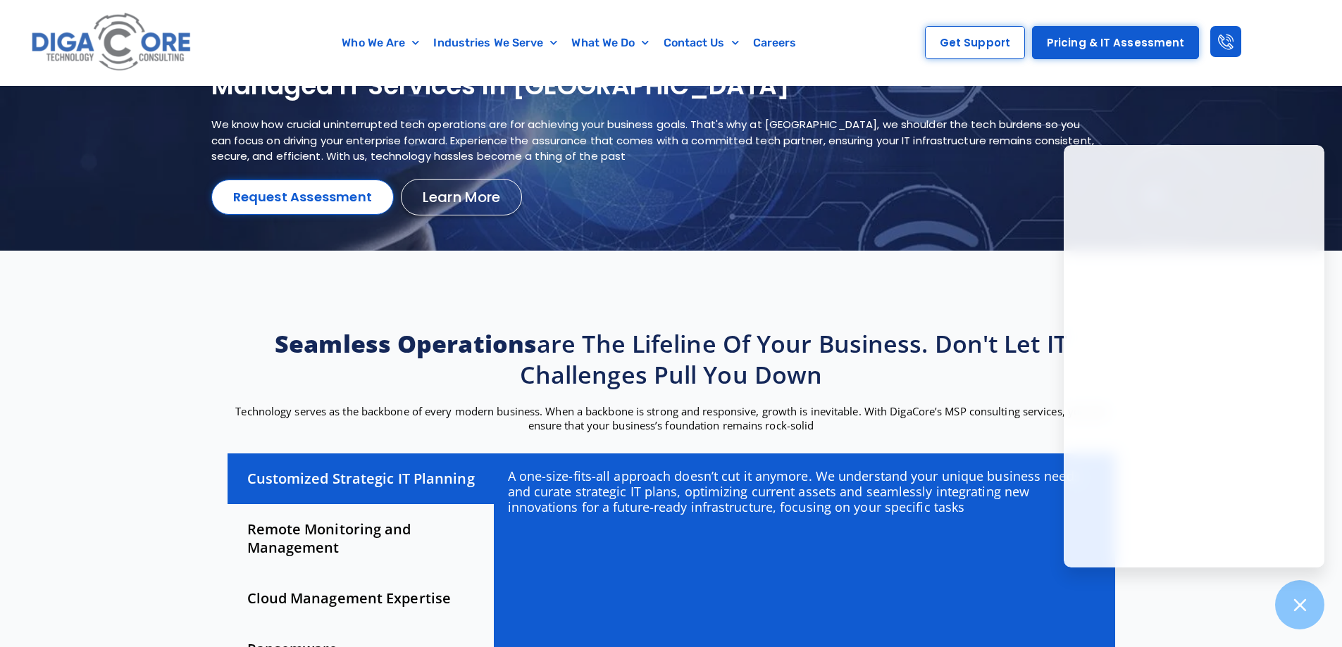
scroll to position [0, 0]
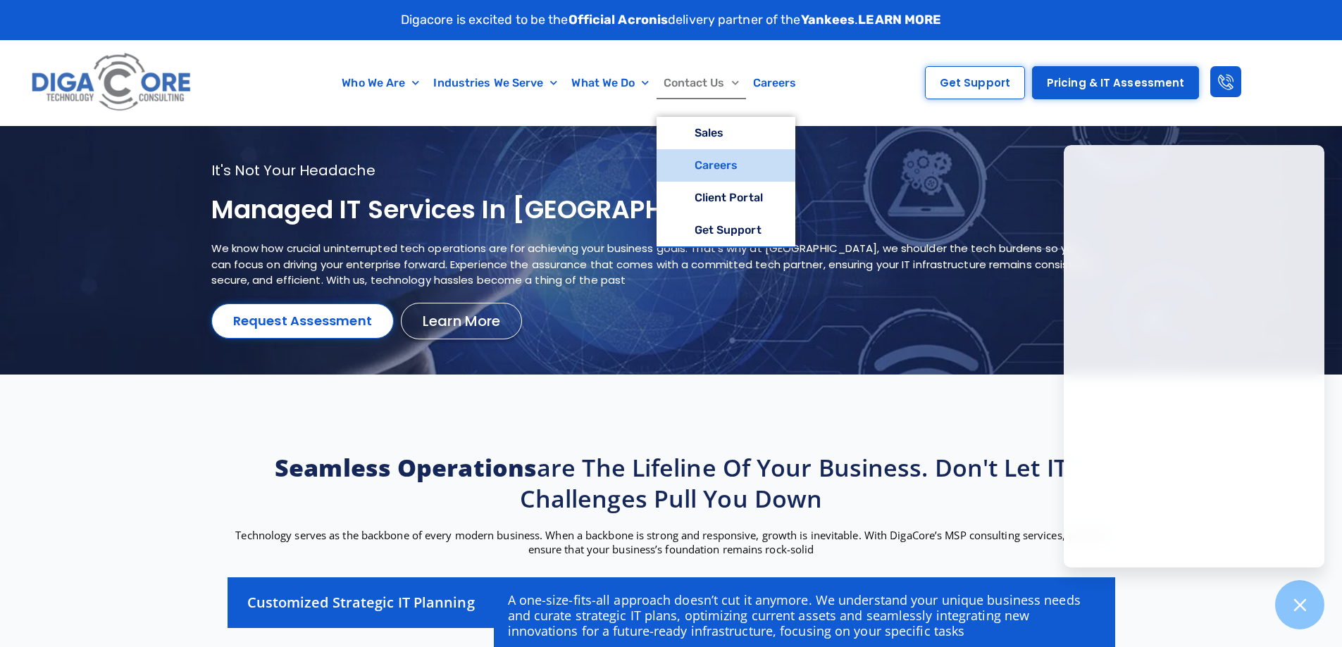
click at [704, 173] on link "Careers" at bounding box center [726, 165] width 139 height 32
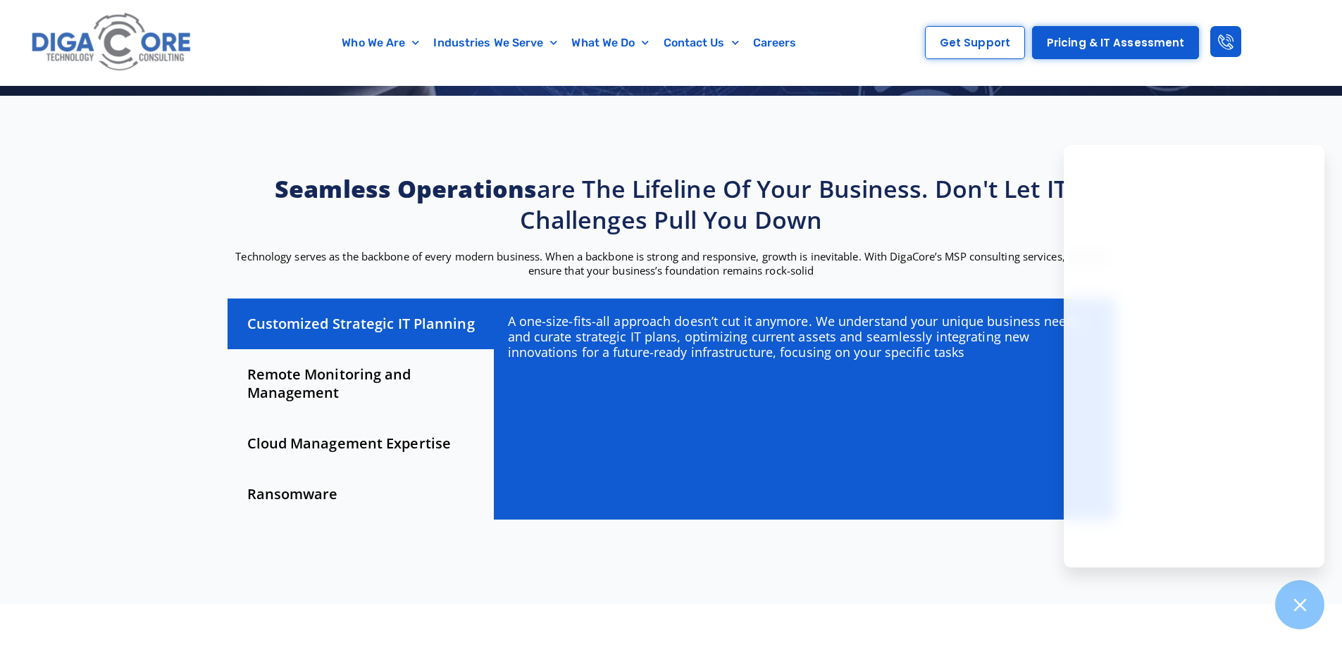
scroll to position [282, 0]
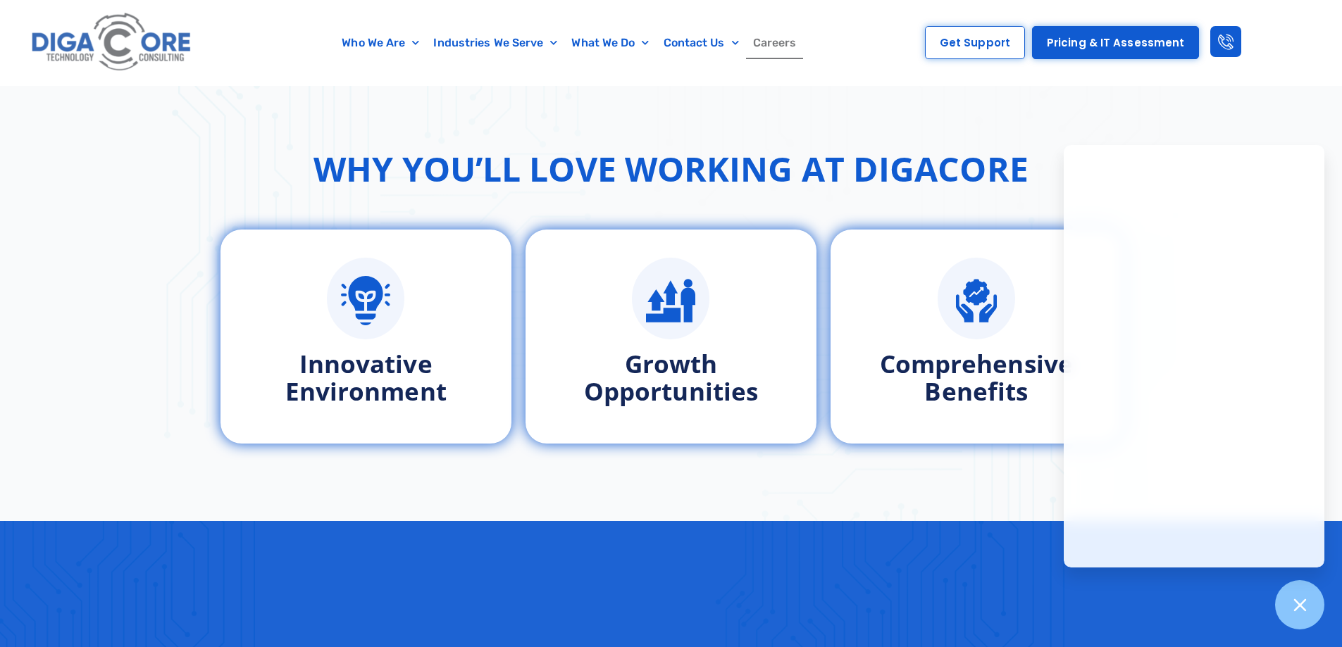
scroll to position [705, 0]
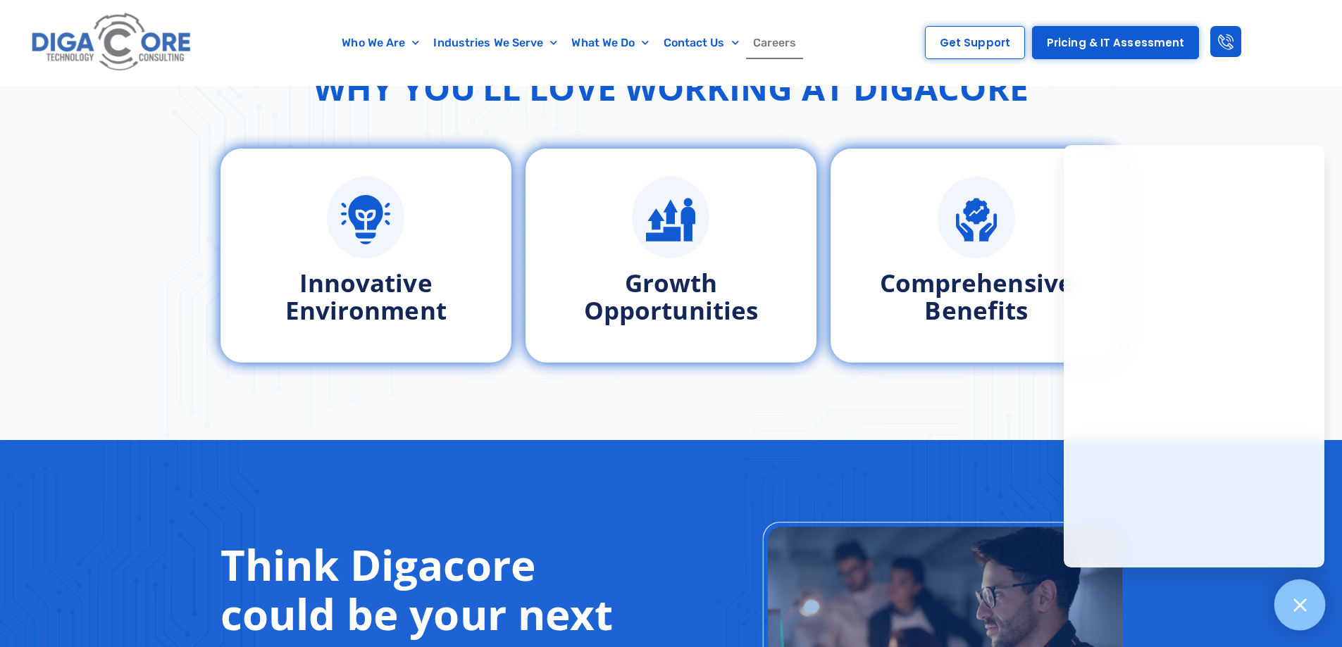
click at [1310, 609] on div at bounding box center [1300, 605] width 51 height 51
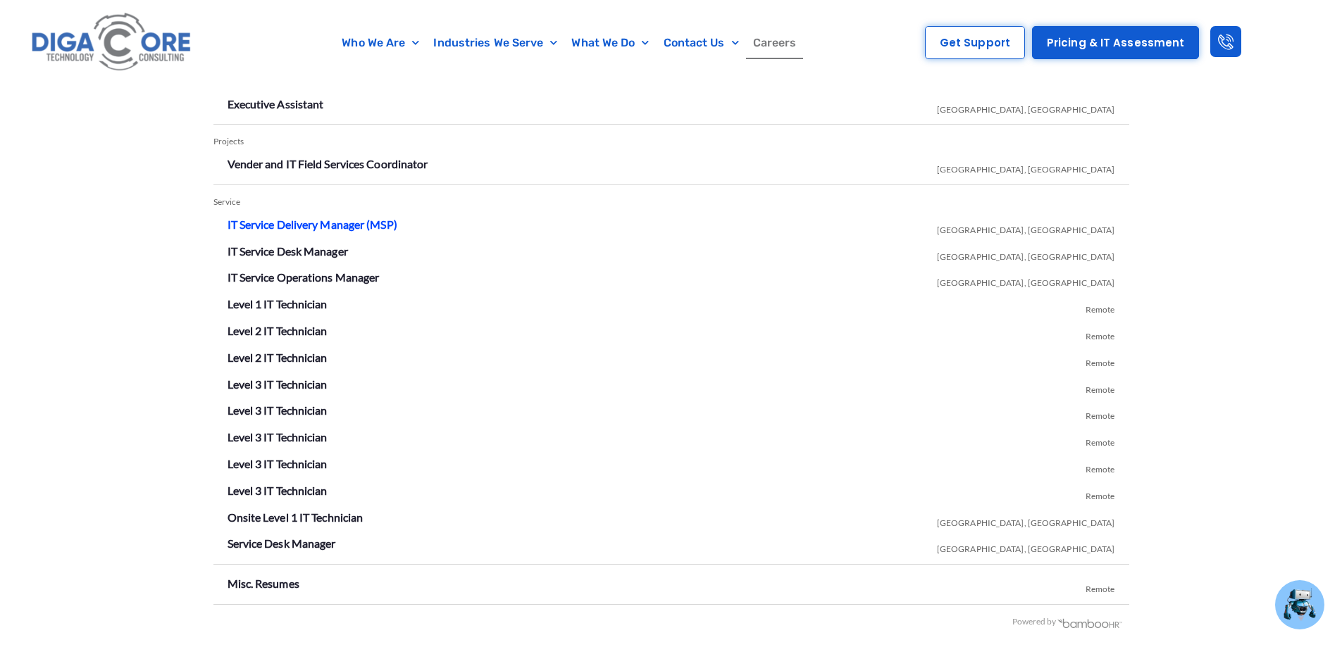
scroll to position [2466, 0]
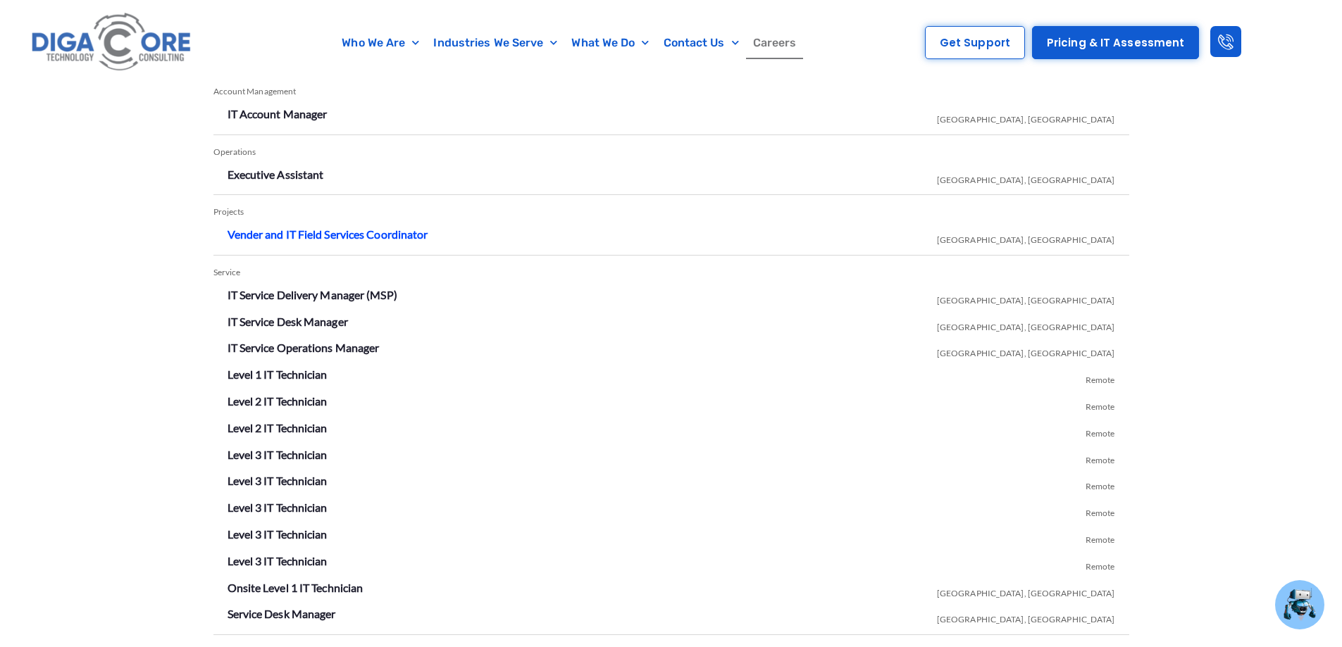
click at [309, 235] on link "Vender and IT Field Services Coordinator" at bounding box center [328, 234] width 201 height 13
